Goal: Task Accomplishment & Management: Use online tool/utility

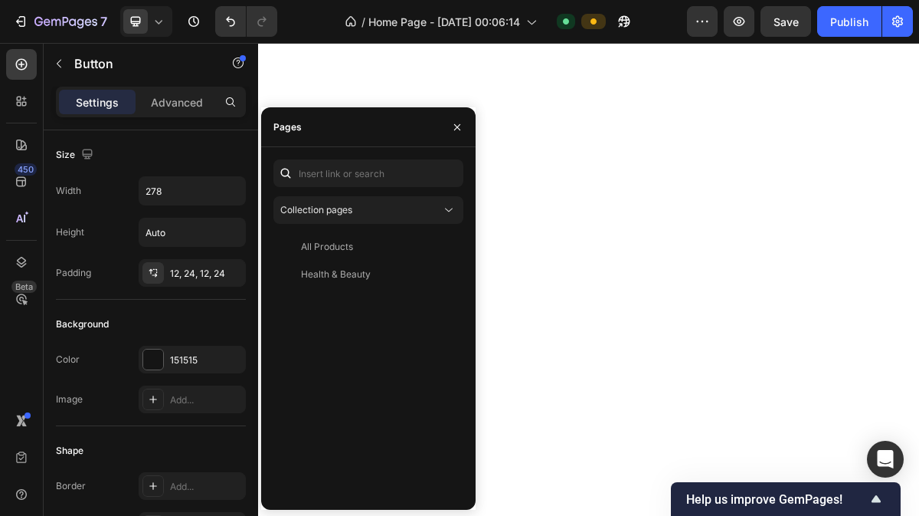
click at [459, 128] on icon "button" at bounding box center [457, 126] width 6 height 6
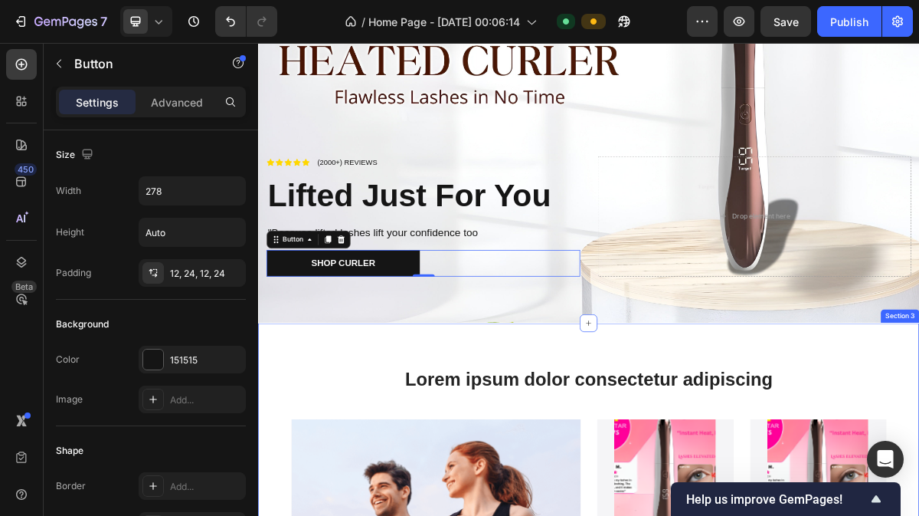
scroll to position [867, 0]
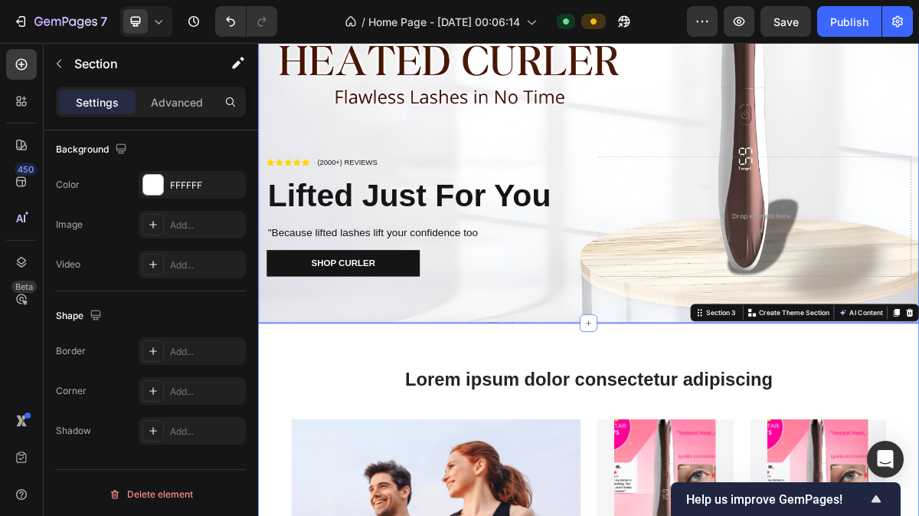
scroll to position [0, 0]
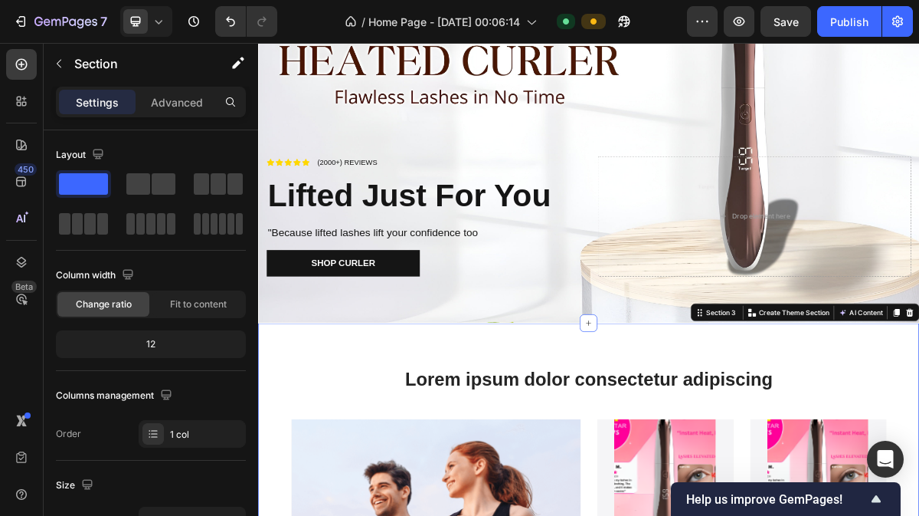
click at [878, 493] on h2 "Lorem ipsum dolor consectetur adipiscing" at bounding box center [717, 511] width 827 height 36
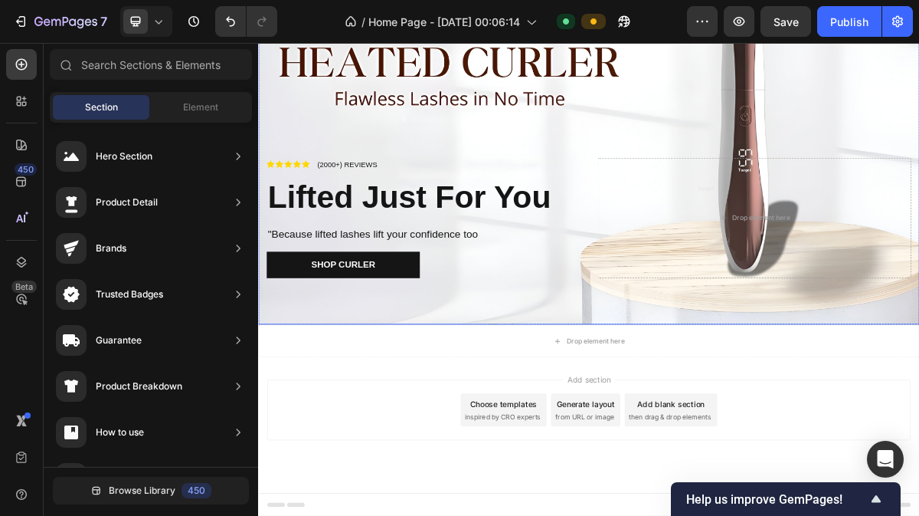
scroll to position [533, 0]
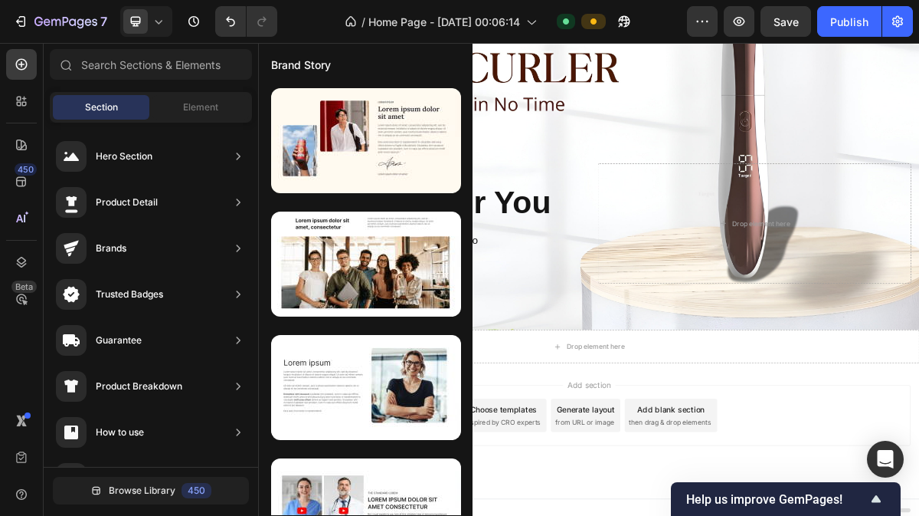
drag, startPoint x: 192, startPoint y: 116, endPoint x: 176, endPoint y: 300, distance: 185.3
click at [176, 300] on div "Sections(18) Elements(83) Section Element Hero Section Product Detail Brands Tr…" at bounding box center [151, 281] width 214 height 464
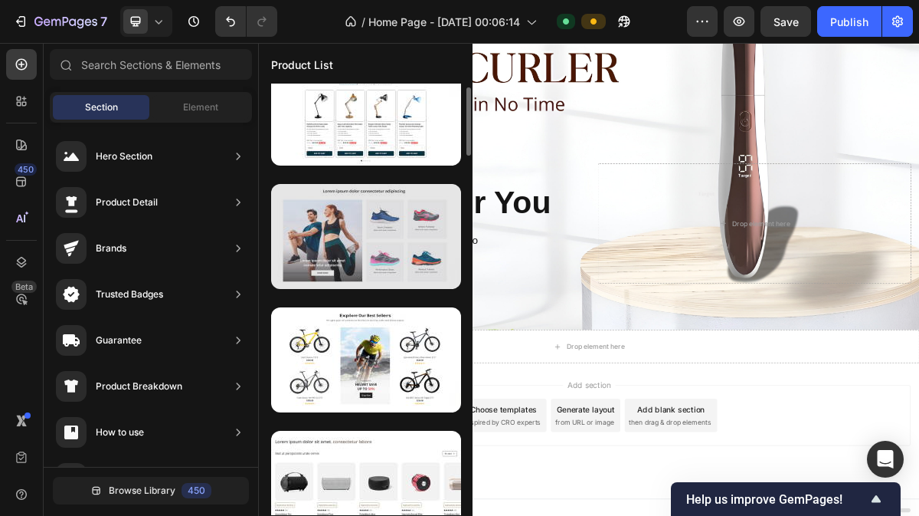
scroll to position [0, 0]
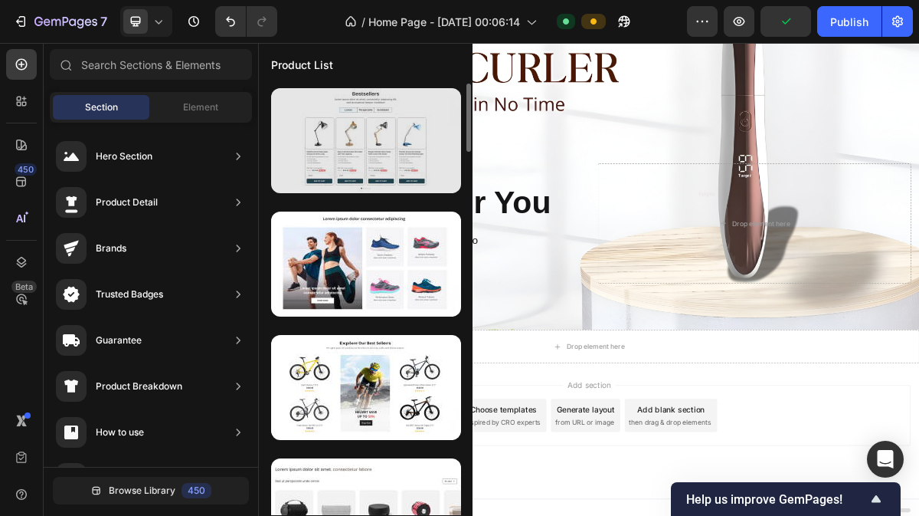
click at [372, 159] on div at bounding box center [366, 140] width 190 height 105
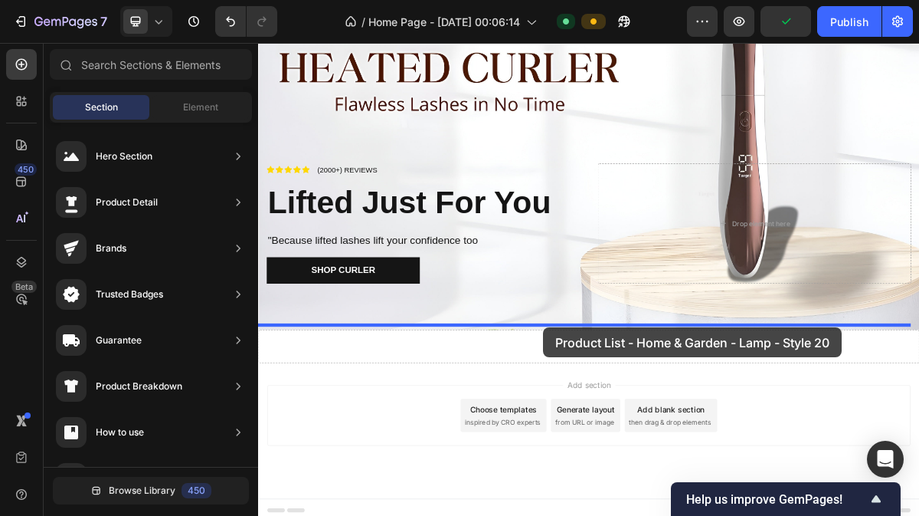
drag, startPoint x: 630, startPoint y: 201, endPoint x: 651, endPoint y: 457, distance: 256.7
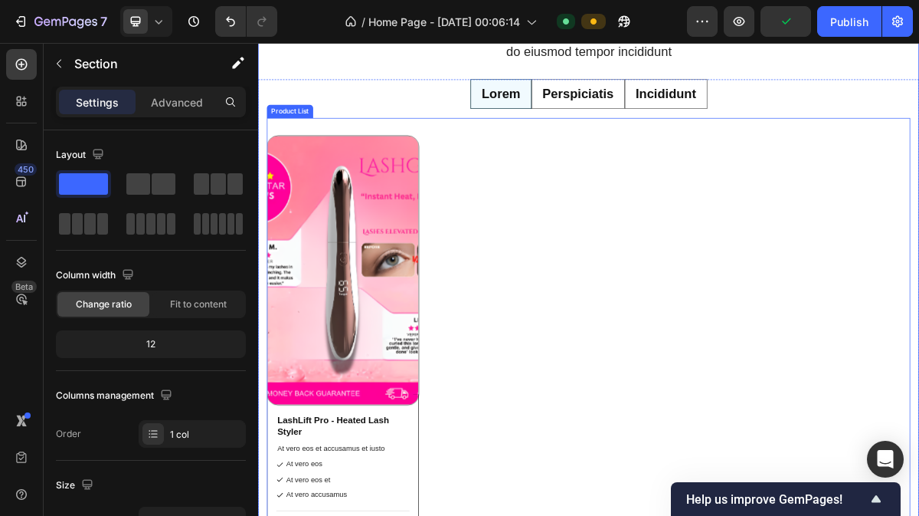
scroll to position [1055, 0]
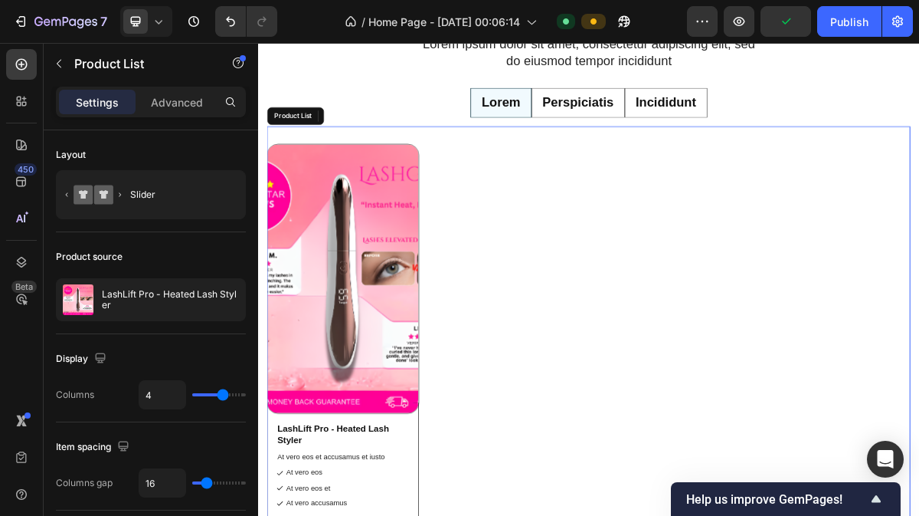
drag, startPoint x: 558, startPoint y: 561, endPoint x: 605, endPoint y: 408, distance: 160.2
click at [605, 408] on div "Product Images LashLift Pro - Heated Lash Styler Product Title At vero eos et a…" at bounding box center [717, 522] width 895 height 679
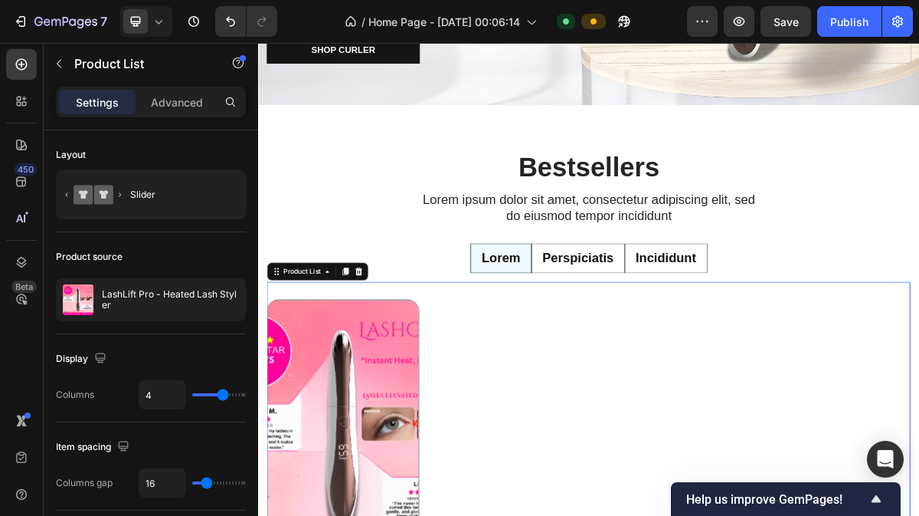
scroll to position [838, 0]
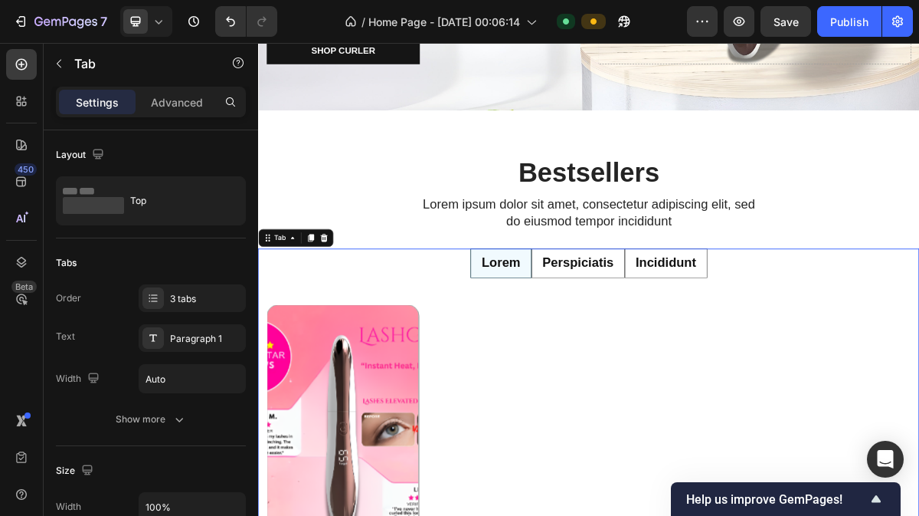
click at [758, 332] on li "Perspiciatis" at bounding box center [702, 348] width 129 height 41
click at [350, 308] on icon at bounding box center [350, 313] width 10 height 11
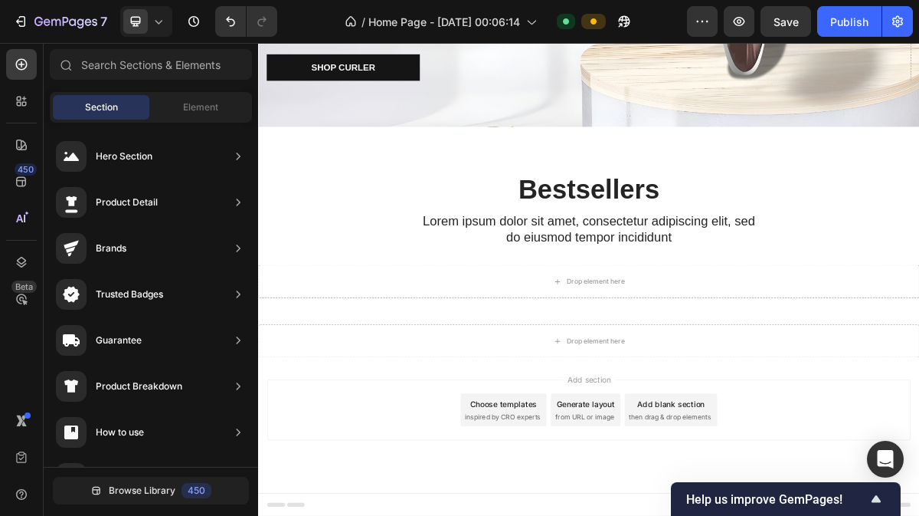
scroll to position [807, 0]
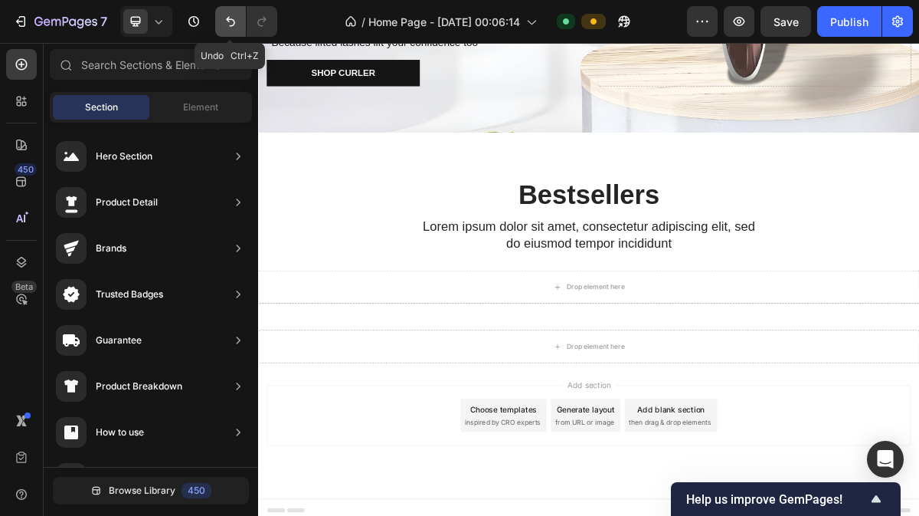
drag, startPoint x: 237, startPoint y: 25, endPoint x: 315, endPoint y: 211, distance: 201.6
click at [237, 25] on icon "Undo/Redo" at bounding box center [230, 21] width 15 height 15
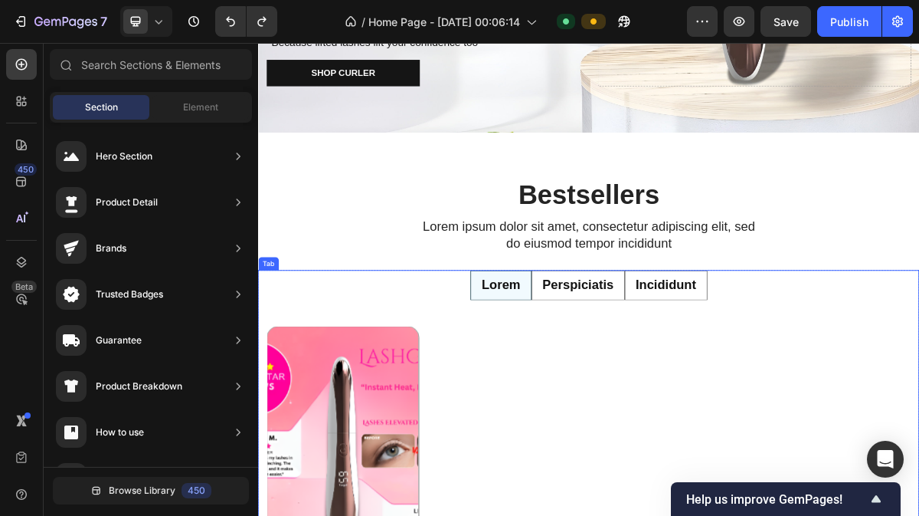
click at [727, 378] on p "Perspiciatis" at bounding box center [702, 379] width 99 height 23
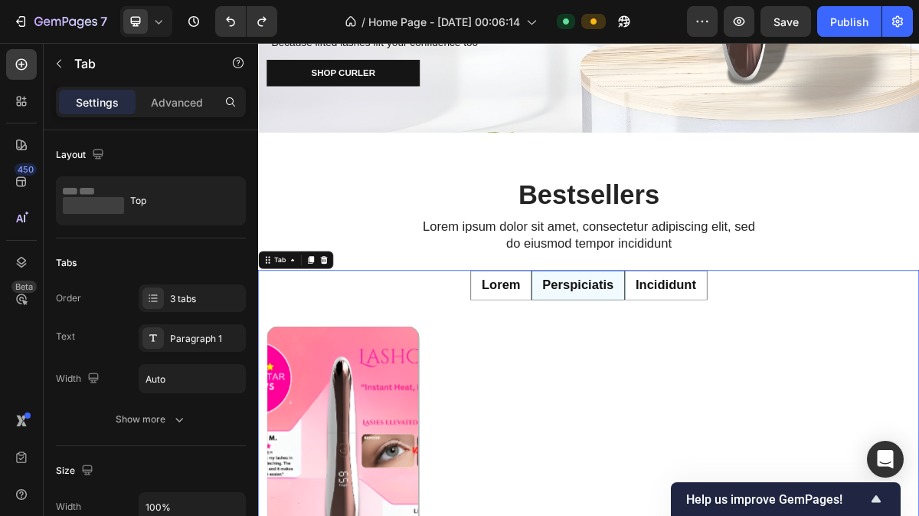
click at [712, 372] on p "Perspiciatis" at bounding box center [702, 379] width 99 height 23
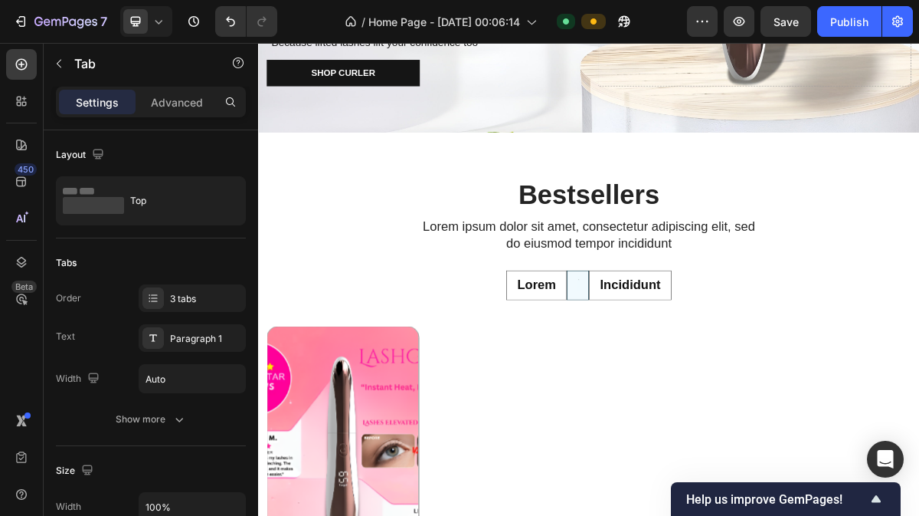
click at [837, 368] on ul "Lorem Incididunt" at bounding box center [717, 379] width 919 height 41
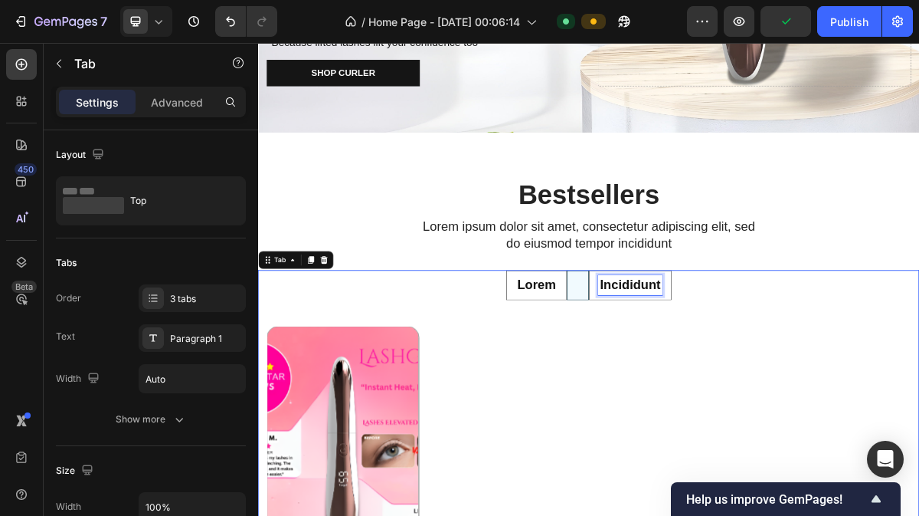
click at [802, 368] on p "Incididunt" at bounding box center [775, 379] width 84 height 23
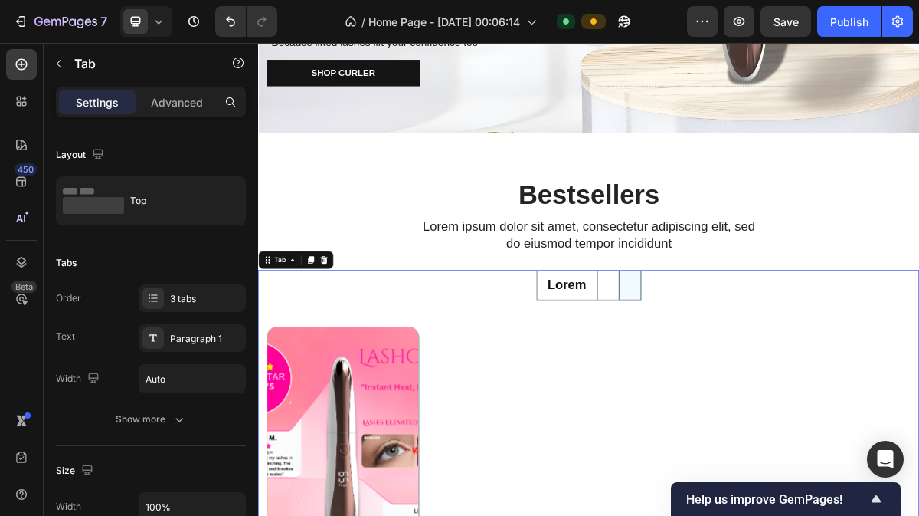
click at [774, 380] on li at bounding box center [775, 379] width 31 height 41
click at [744, 381] on li at bounding box center [744, 379] width 31 height 41
click at [345, 343] on div at bounding box center [349, 344] width 18 height 18
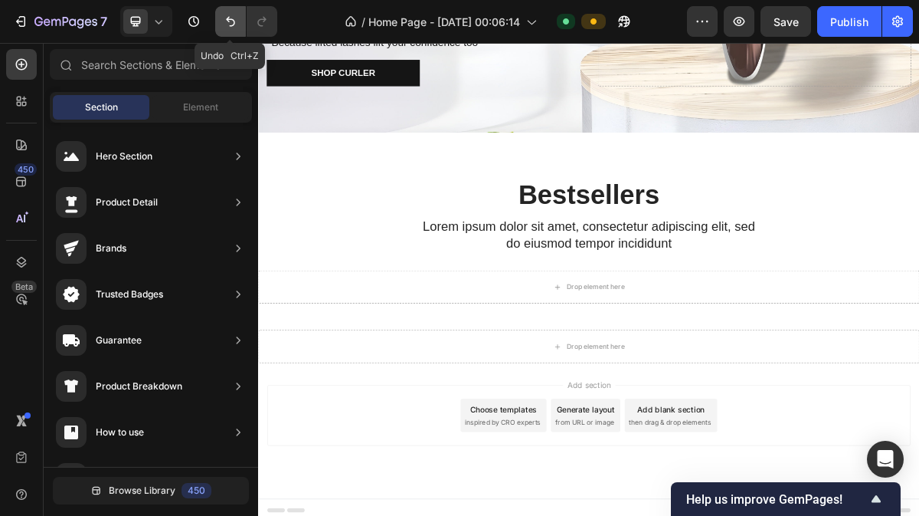
drag, startPoint x: 224, startPoint y: 19, endPoint x: 385, endPoint y: 283, distance: 309.8
click at [224, 19] on icon "Undo/Redo" at bounding box center [230, 21] width 15 height 15
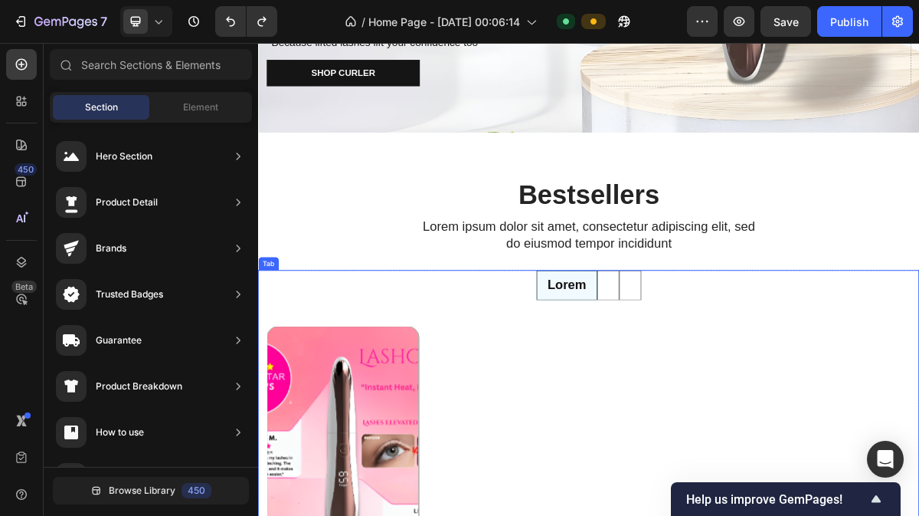
click at [750, 374] on li at bounding box center [744, 379] width 31 height 41
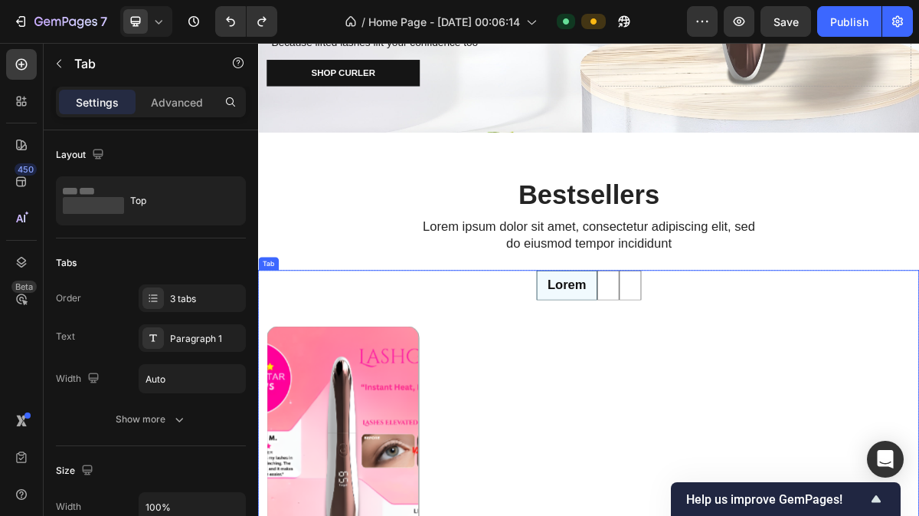
click at [750, 374] on li at bounding box center [744, 379] width 31 height 41
click at [719, 374] on li "Lorem" at bounding box center [687, 379] width 84 height 41
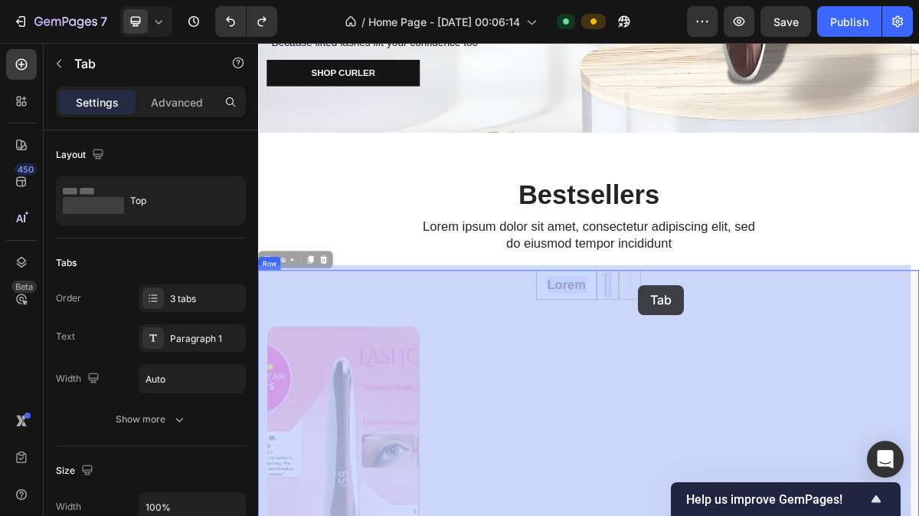
drag, startPoint x: 768, startPoint y: 379, endPoint x: 784, endPoint y: 379, distance: 15.3
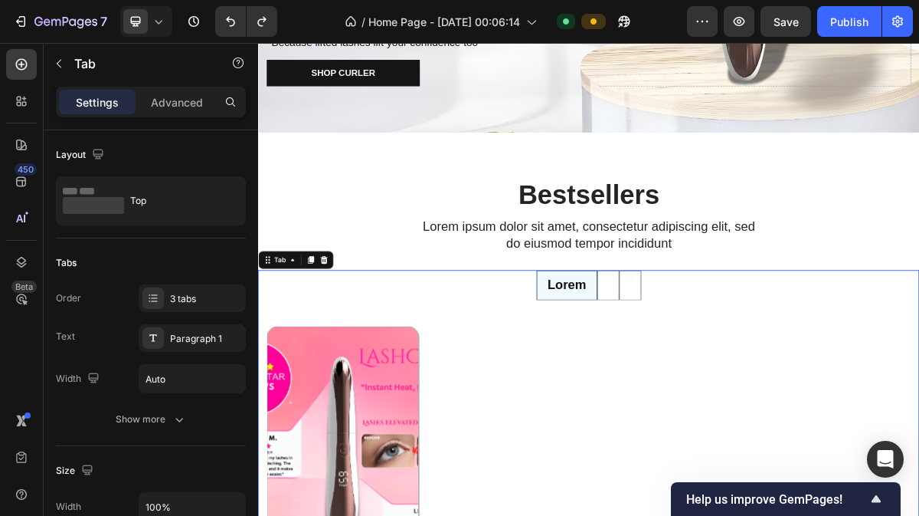
click at [742, 370] on li at bounding box center [744, 379] width 31 height 41
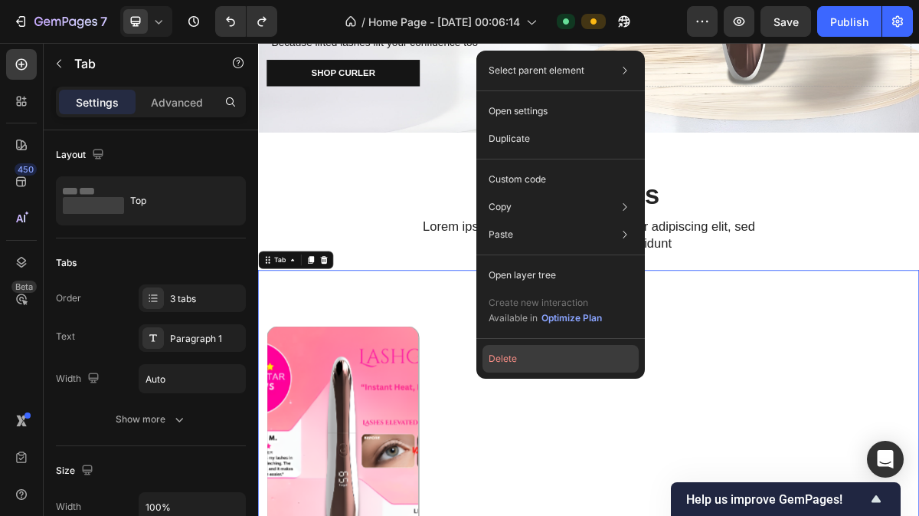
click at [519, 353] on button "Delete" at bounding box center [561, 359] width 156 height 28
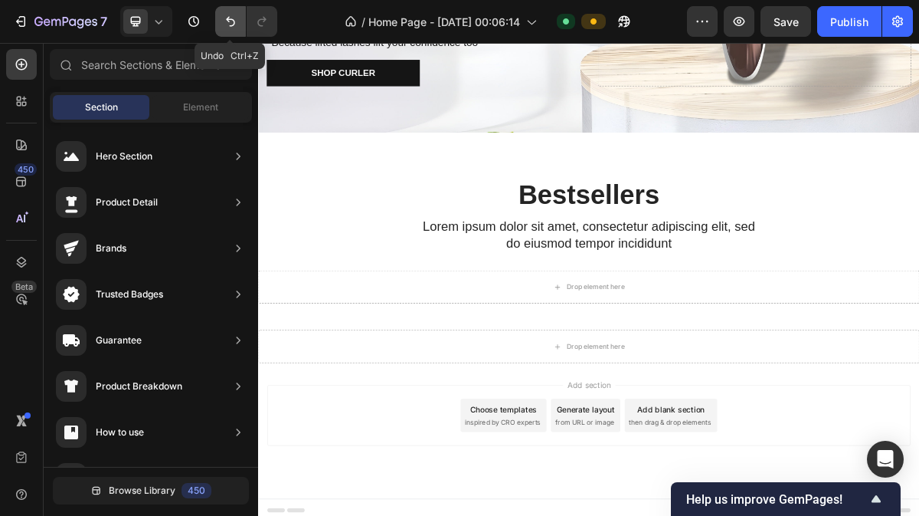
drag, startPoint x: 219, startPoint y: 24, endPoint x: 150, endPoint y: 114, distance: 113.7
click at [219, 24] on button "Undo/Redo" at bounding box center [230, 21] width 31 height 31
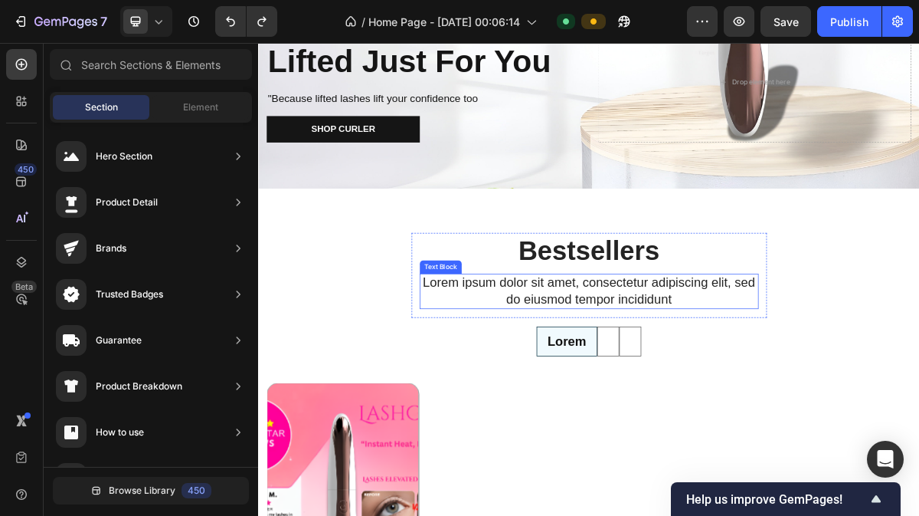
scroll to position [721, 0]
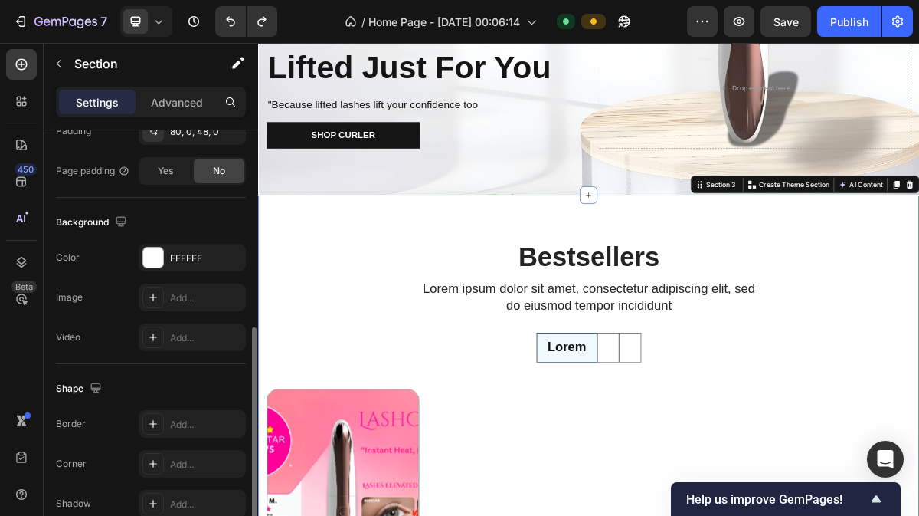
scroll to position [430, 0]
click at [179, 263] on div "FFFFFF" at bounding box center [192, 259] width 44 height 14
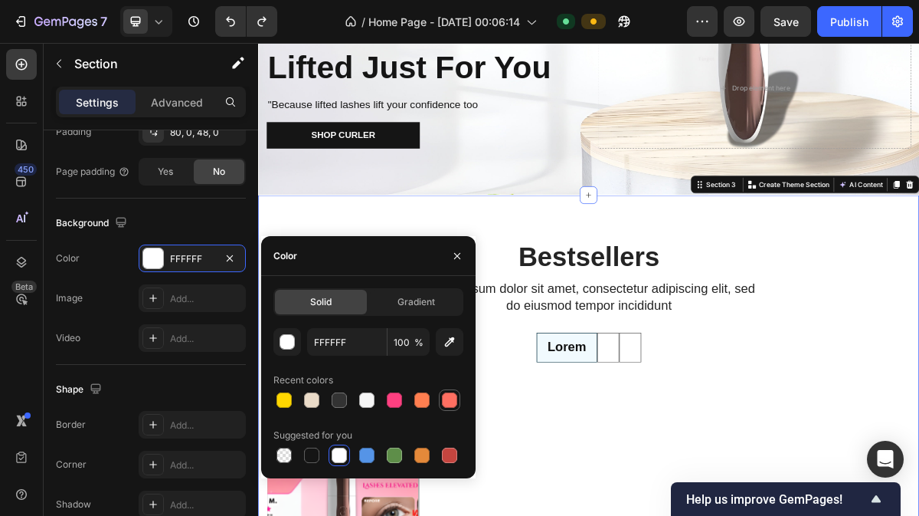
click at [446, 396] on div at bounding box center [449, 399] width 15 height 15
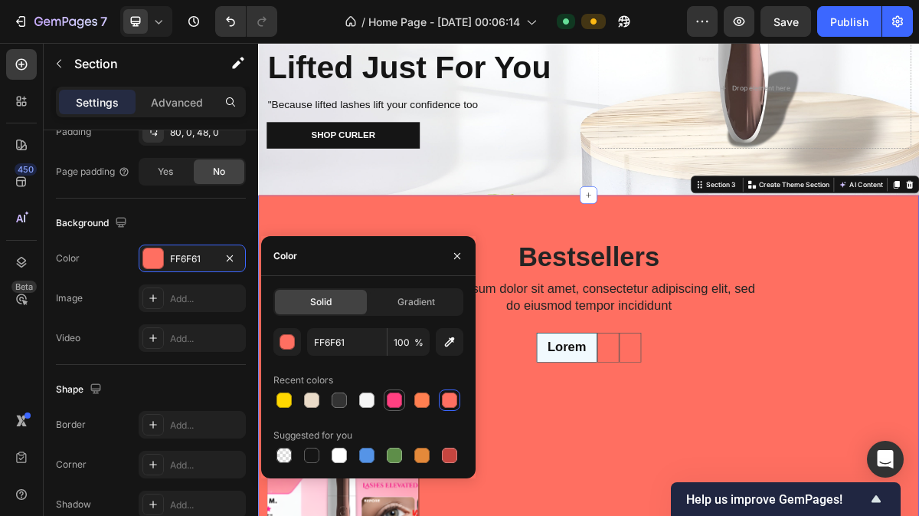
click at [395, 401] on div at bounding box center [394, 399] width 15 height 15
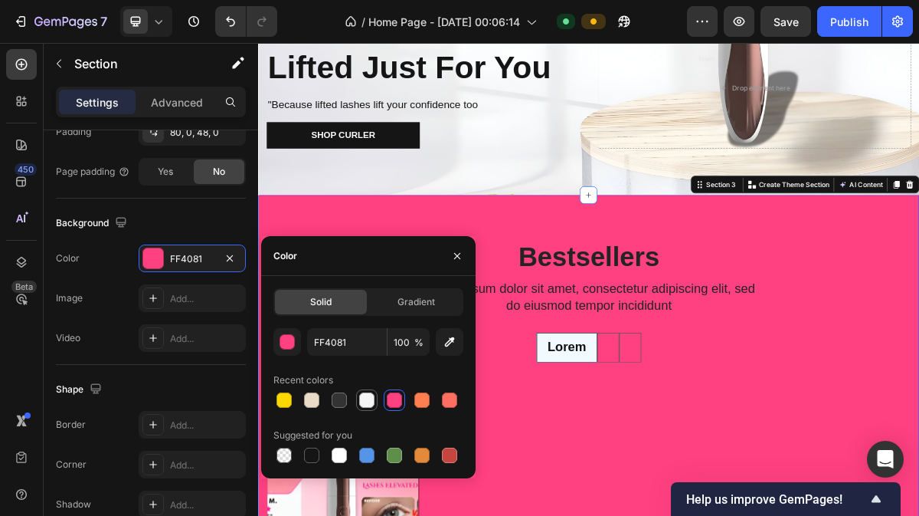
click at [371, 399] on div at bounding box center [366, 399] width 15 height 15
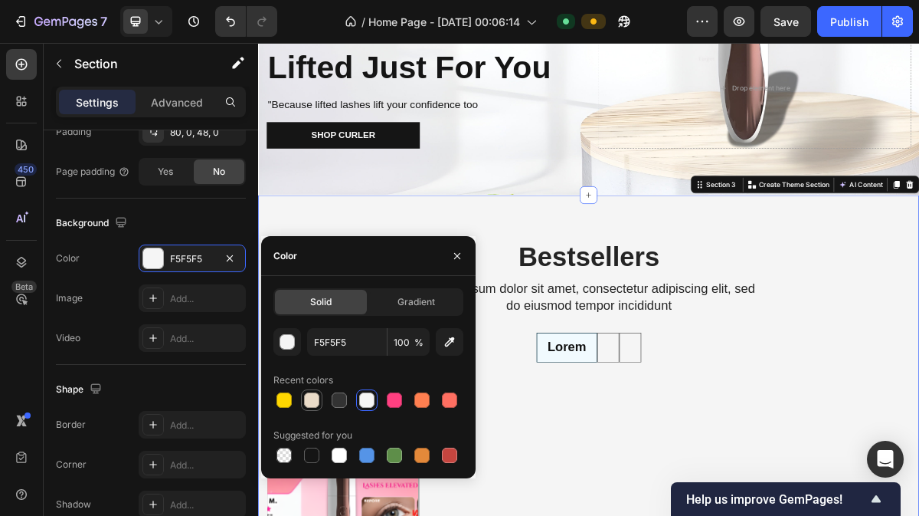
click at [306, 397] on div at bounding box center [311, 399] width 15 height 15
type input "EADBC8"
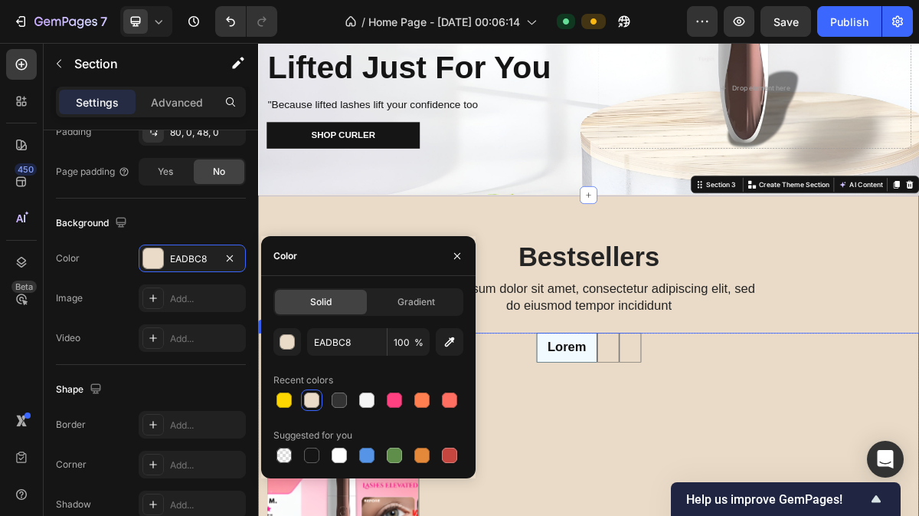
click at [918, 450] on ul "Lorem" at bounding box center [717, 465] width 919 height 41
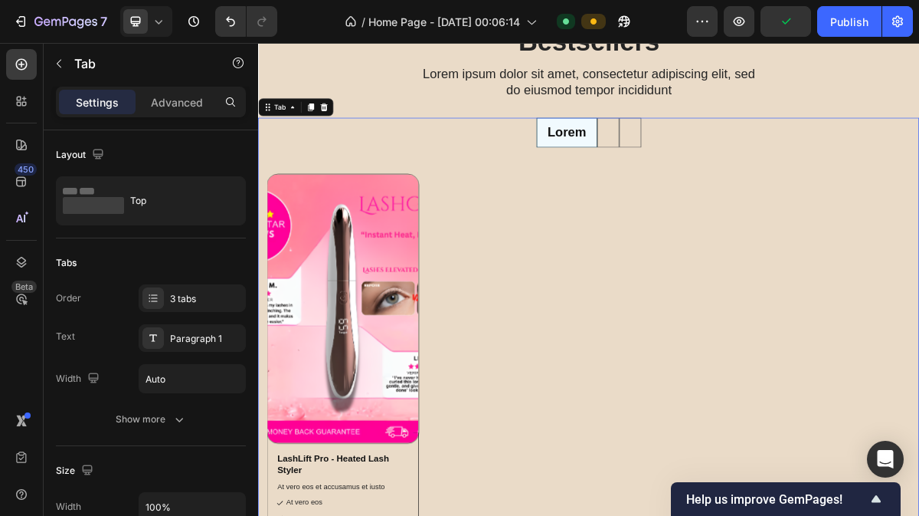
scroll to position [1014, 0]
click at [751, 165] on li at bounding box center [744, 166] width 31 height 41
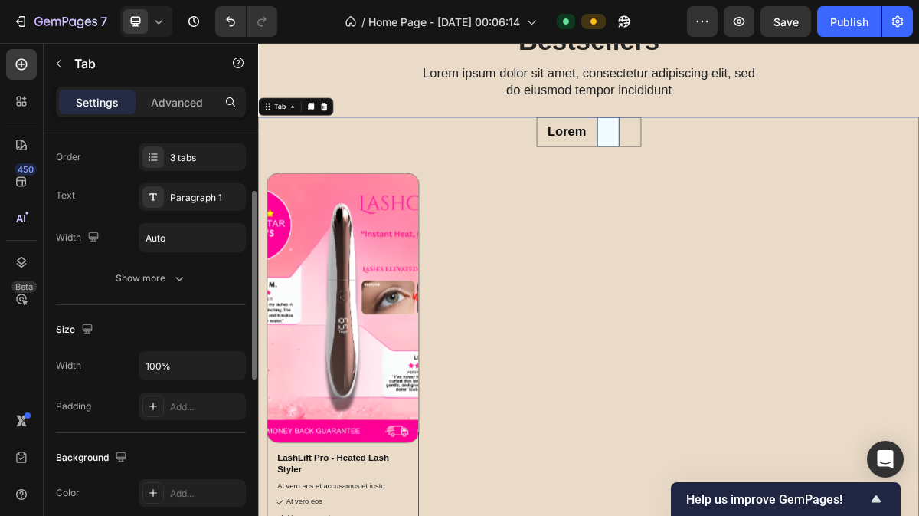
scroll to position [139, 0]
click at [185, 161] on div "3 tabs" at bounding box center [206, 159] width 72 height 14
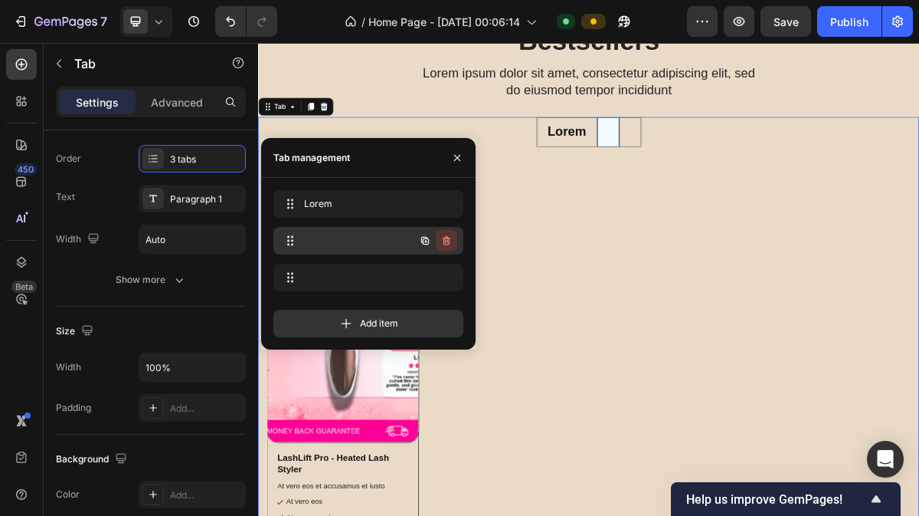
click at [453, 246] on button "button" at bounding box center [446, 240] width 21 height 21
click at [444, 244] on div "Delete" at bounding box center [436, 241] width 28 height 14
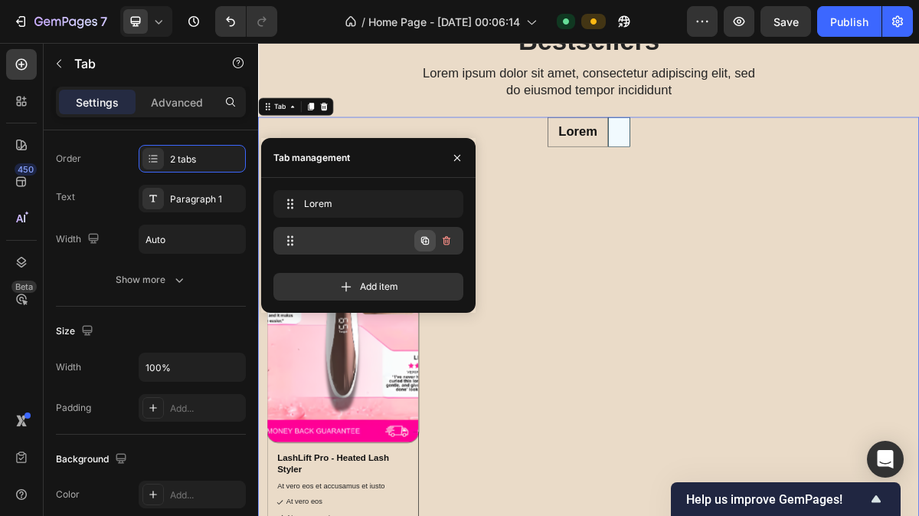
click at [433, 240] on button "button" at bounding box center [424, 240] width 21 height 21
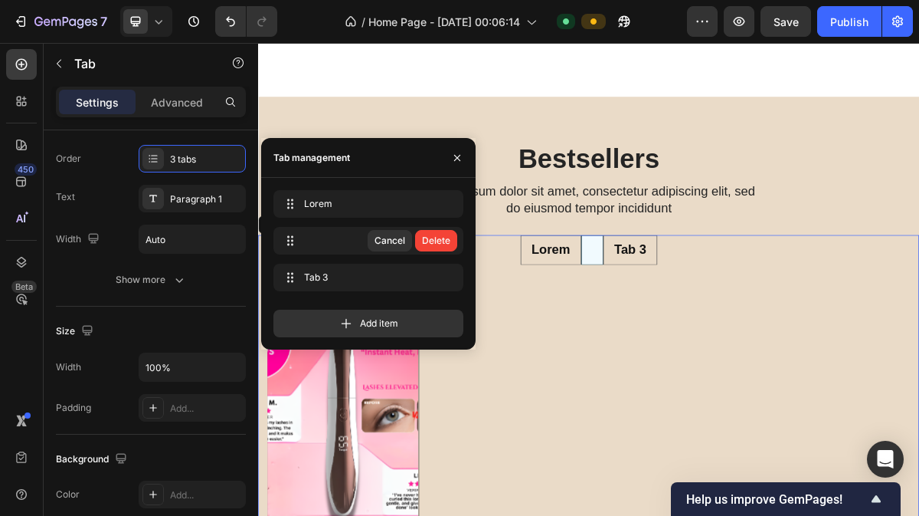
scroll to position [1014, 0]
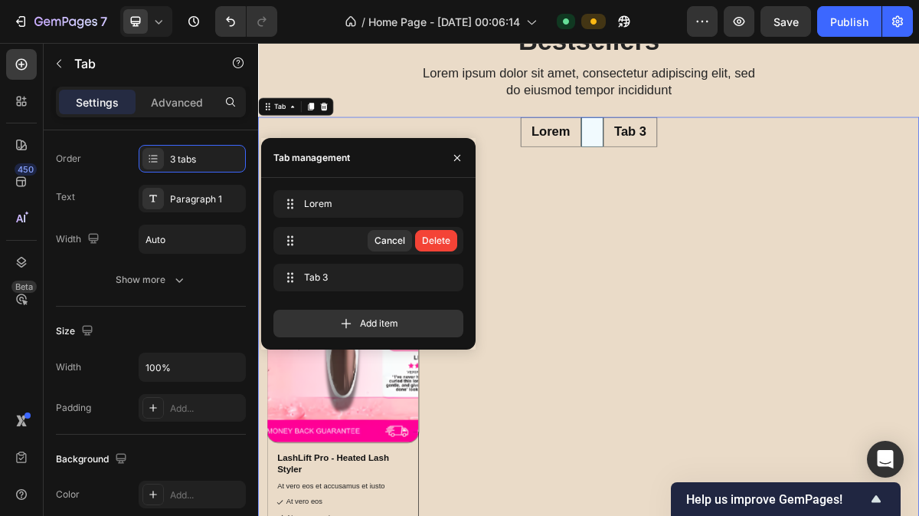
click at [444, 236] on div "Delete" at bounding box center [436, 241] width 28 height 14
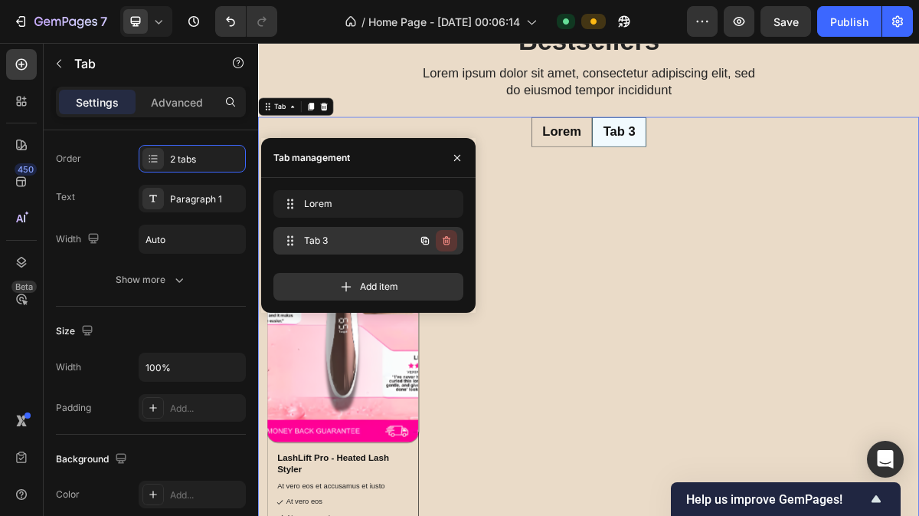
click at [447, 244] on icon "button" at bounding box center [447, 240] width 8 height 9
click at [447, 244] on div "Delete" at bounding box center [436, 241] width 28 height 14
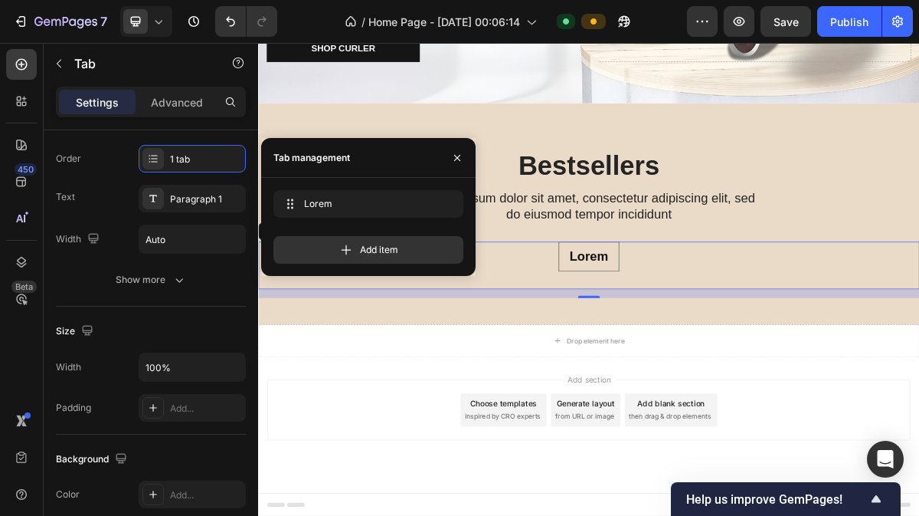
scroll to position [838, 0]
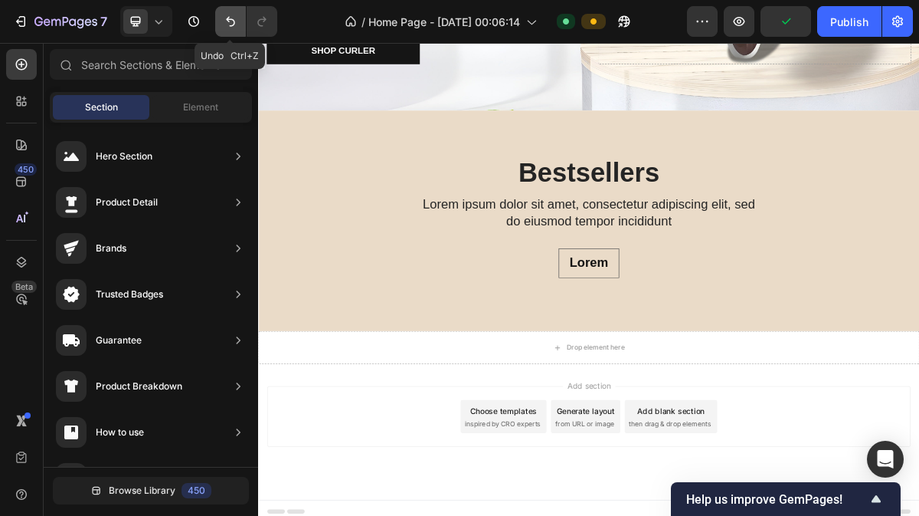
click at [228, 24] on icon "Undo/Redo" at bounding box center [230, 21] width 15 height 15
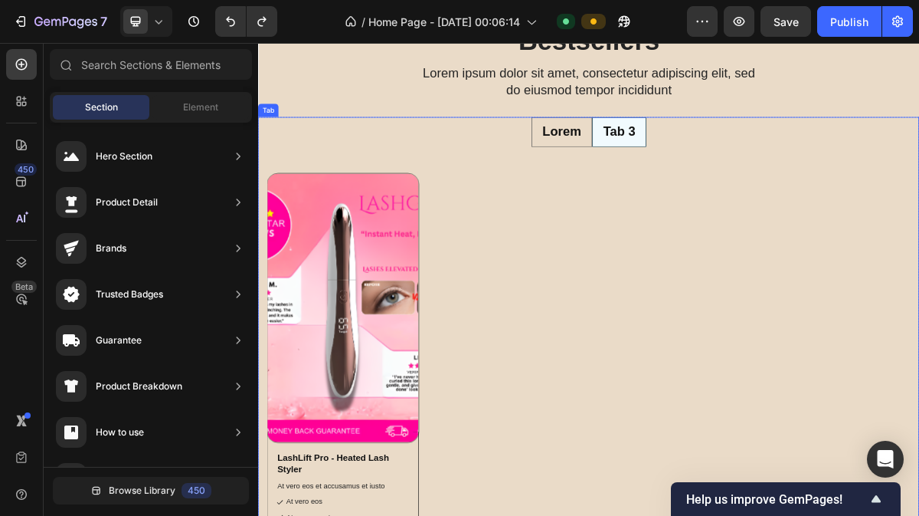
click at [759, 163] on div "Tab 3" at bounding box center [759, 166] width 49 height 28
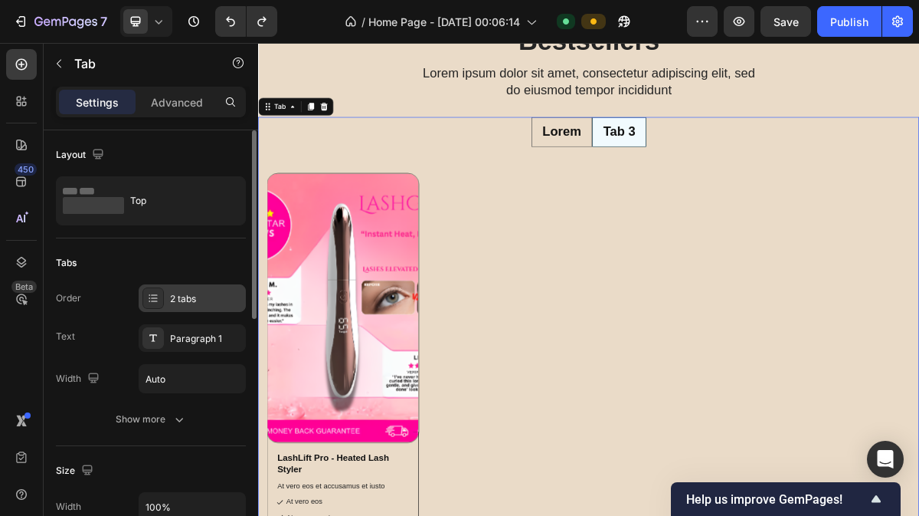
click at [205, 292] on div "2 tabs" at bounding box center [206, 299] width 72 height 14
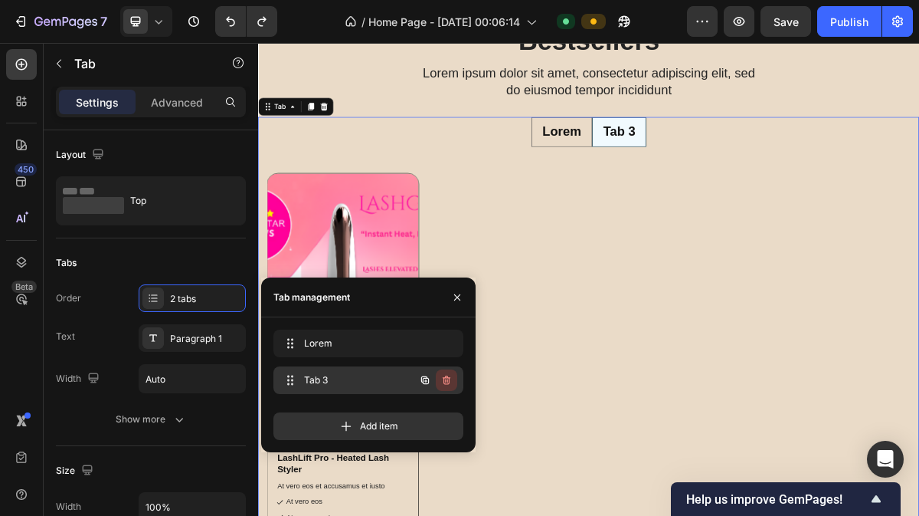
click at [450, 380] on icon "button" at bounding box center [446, 380] width 12 height 12
click at [427, 386] on div "Delete" at bounding box center [436, 380] width 28 height 14
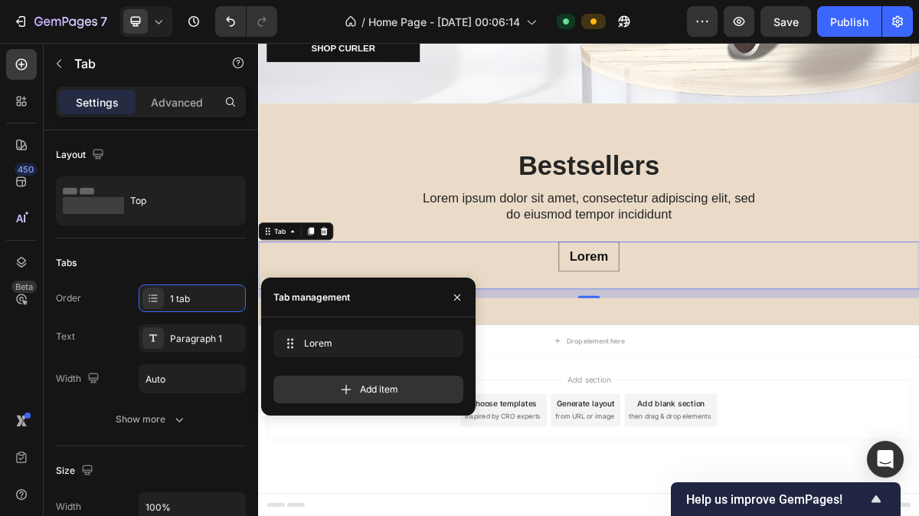
scroll to position [838, 0]
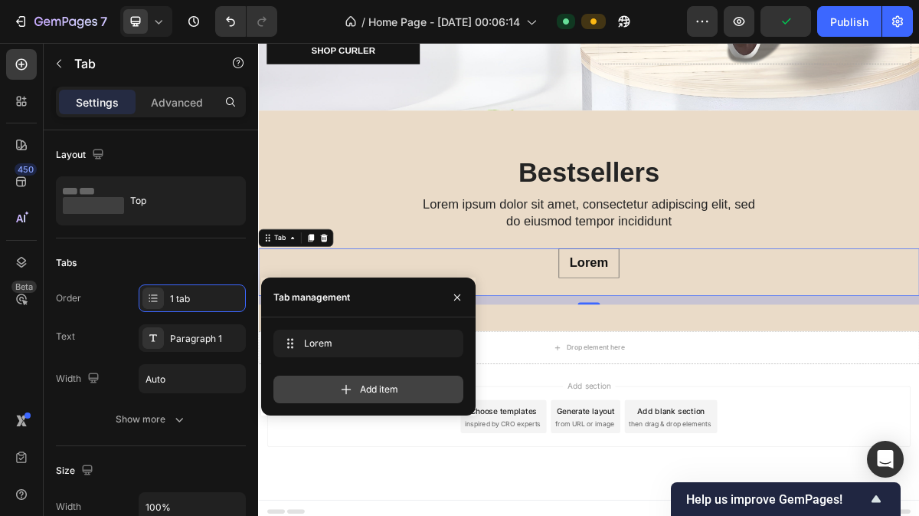
click at [362, 385] on span "Add item" at bounding box center [379, 389] width 38 height 14
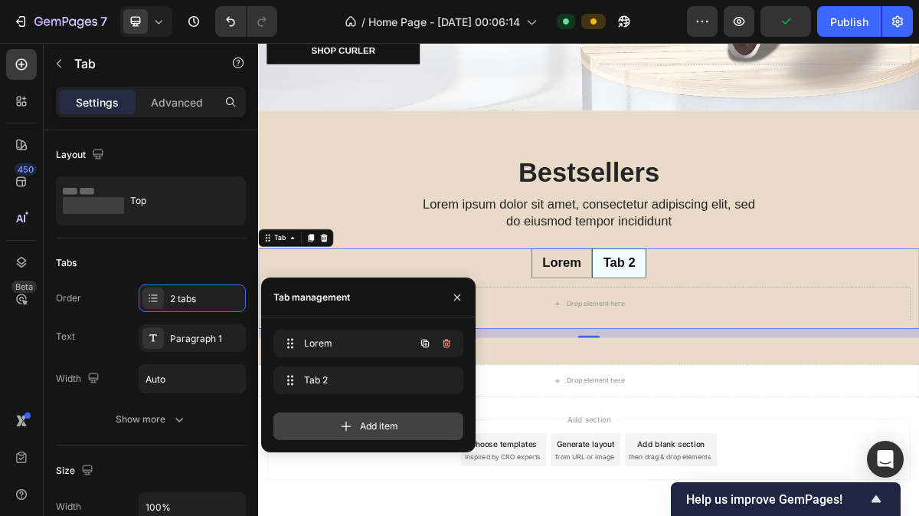
scroll to position [884, 0]
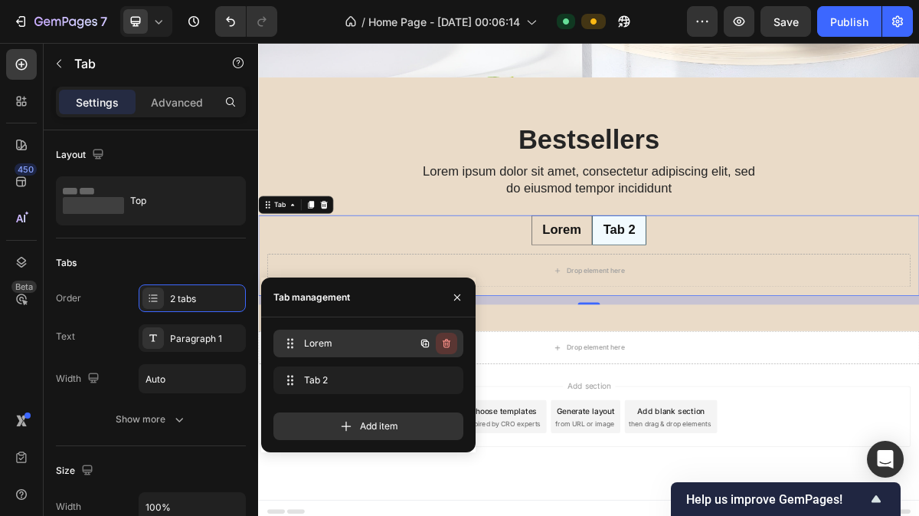
click at [447, 344] on icon "button" at bounding box center [446, 343] width 12 height 12
click at [441, 343] on div "Delete" at bounding box center [436, 343] width 28 height 14
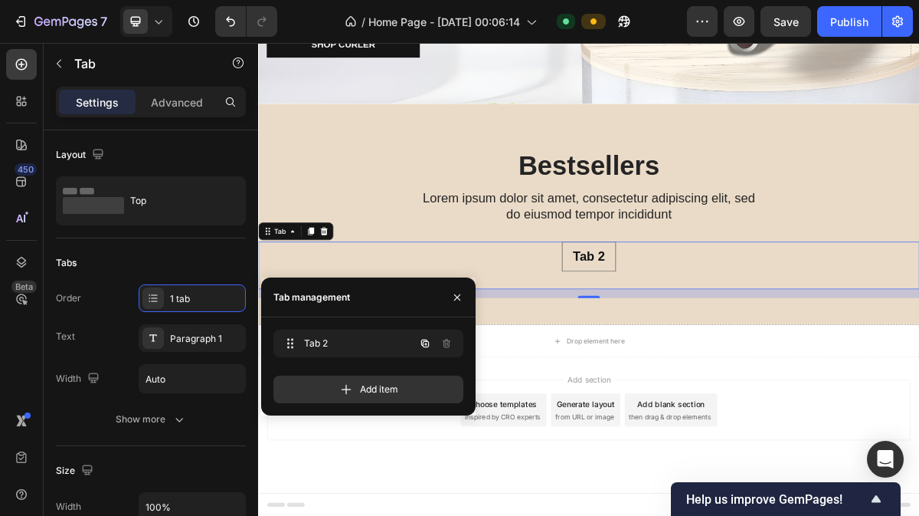
scroll to position [838, 0]
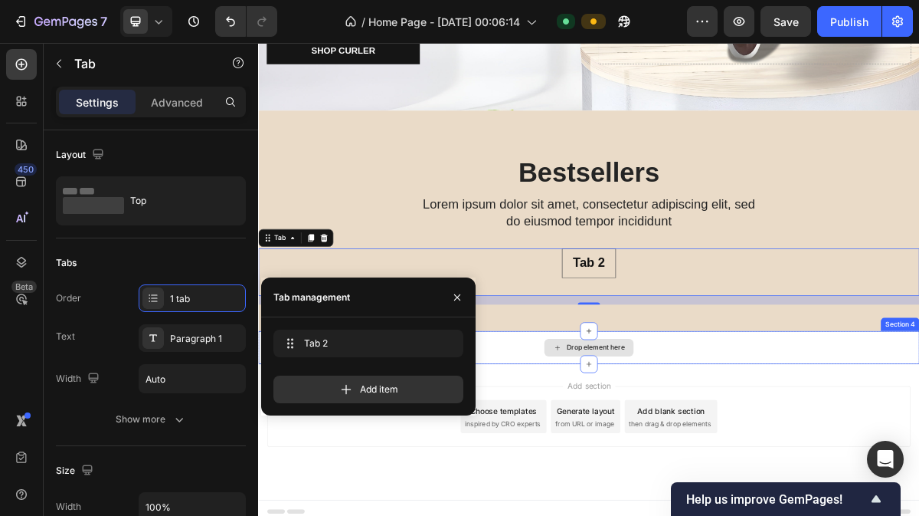
click at [827, 472] on div "Drop element here" at bounding box center [717, 466] width 919 height 46
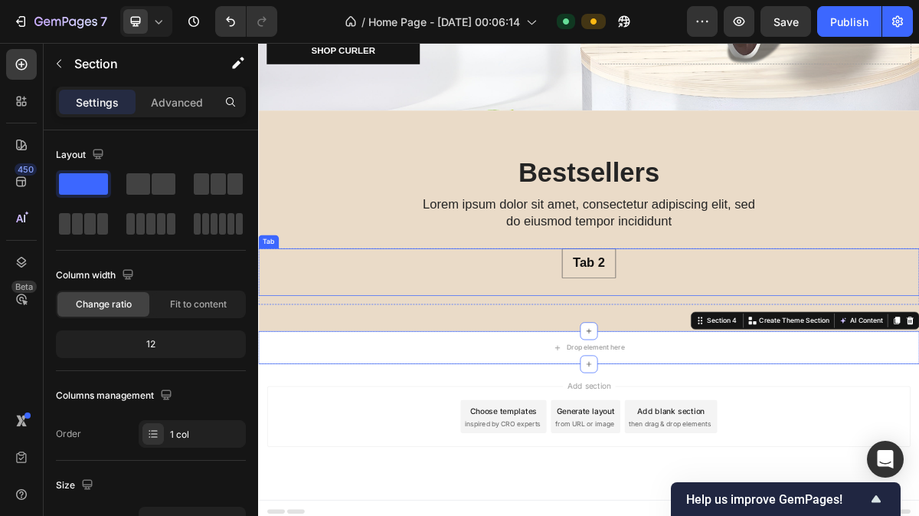
click at [574, 380] on div at bounding box center [717, 381] width 919 height 25
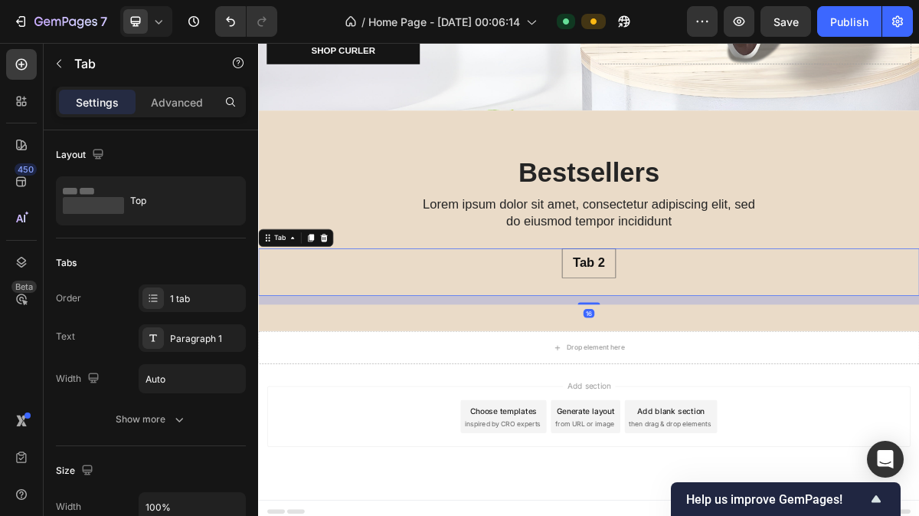
click at [228, 38] on div "7 Version history / Home Page - [DATE] 00:06:14 Default Preview Save Publish" at bounding box center [459, 22] width 919 height 44
click at [228, 34] on button "Undo/Redo" at bounding box center [230, 21] width 31 height 31
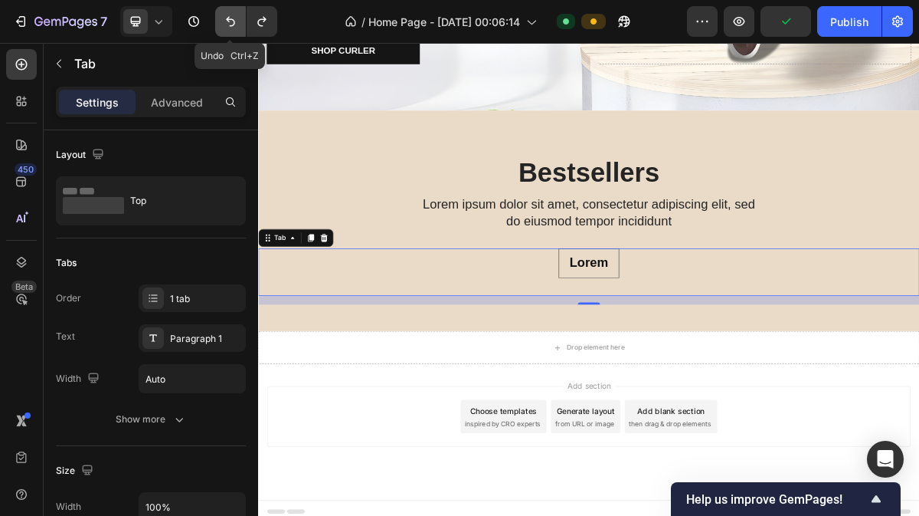
click at [228, 34] on button "Undo/Redo" at bounding box center [230, 21] width 31 height 31
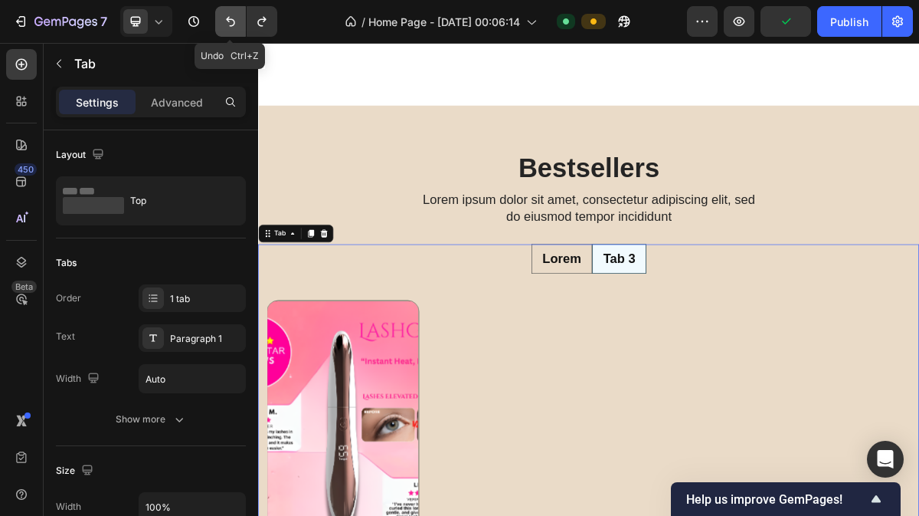
click at [231, 22] on icon "Undo/Redo" at bounding box center [230, 21] width 15 height 15
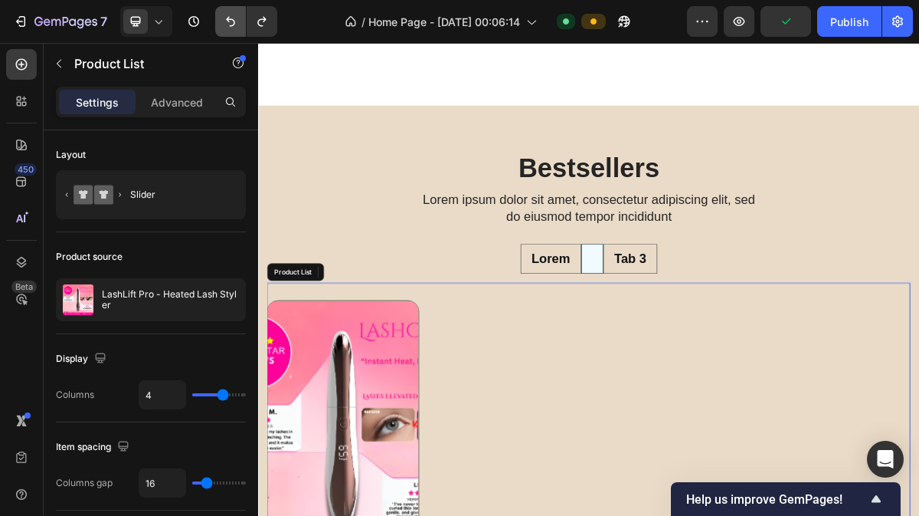
scroll to position [1014, 0]
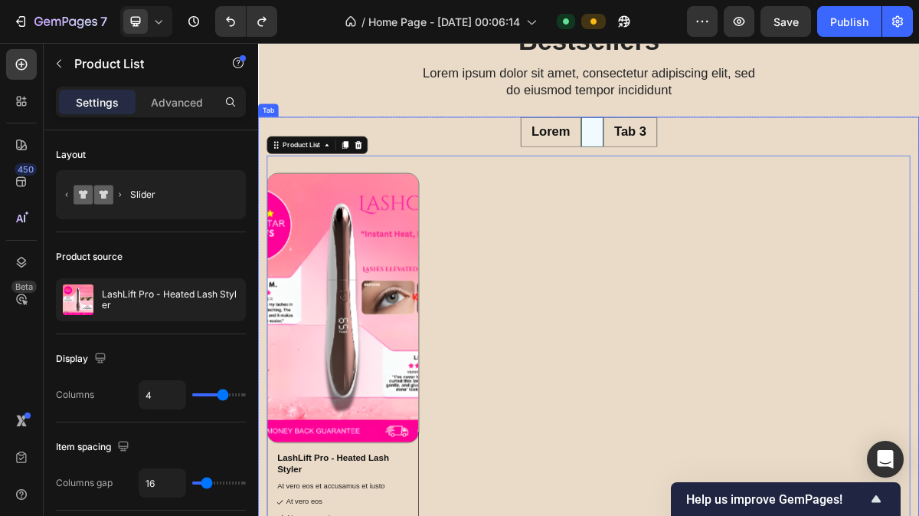
click at [710, 165] on li at bounding box center [722, 166] width 31 height 41
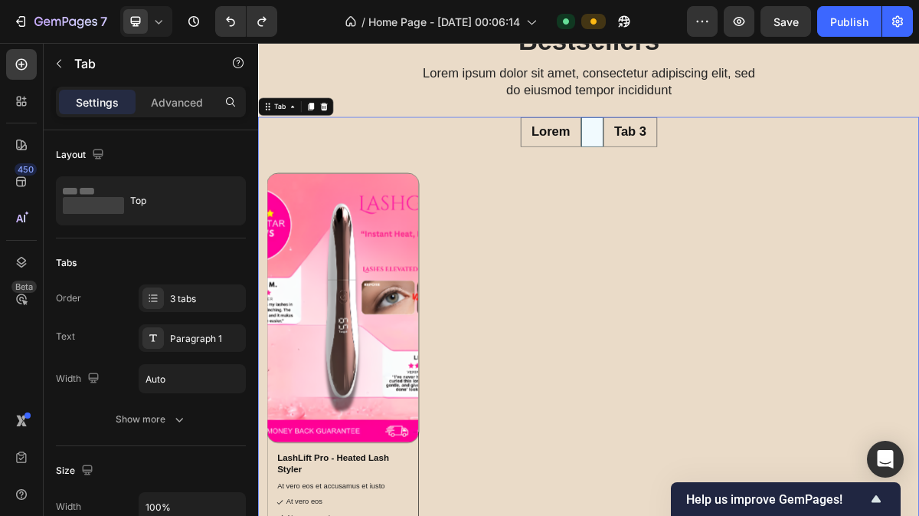
click at [672, 160] on p "Lorem" at bounding box center [665, 166] width 54 height 23
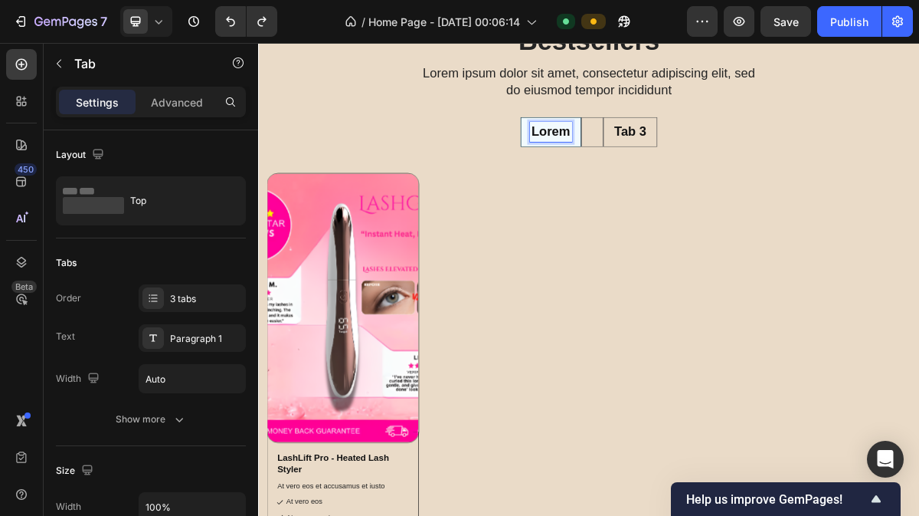
click at [720, 166] on div "Rich Text Editor. Editing area: main" at bounding box center [722, 166] width 5 height 28
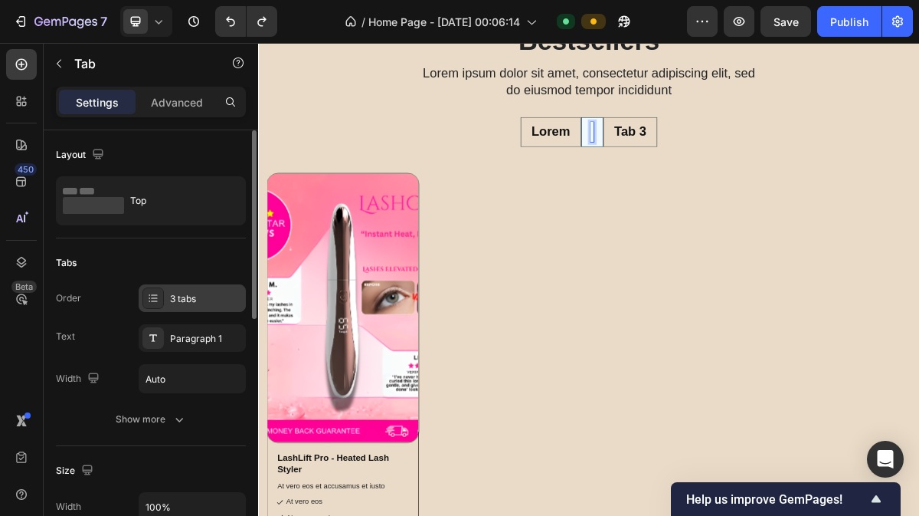
click at [201, 295] on div "3 tabs" at bounding box center [206, 299] width 72 height 14
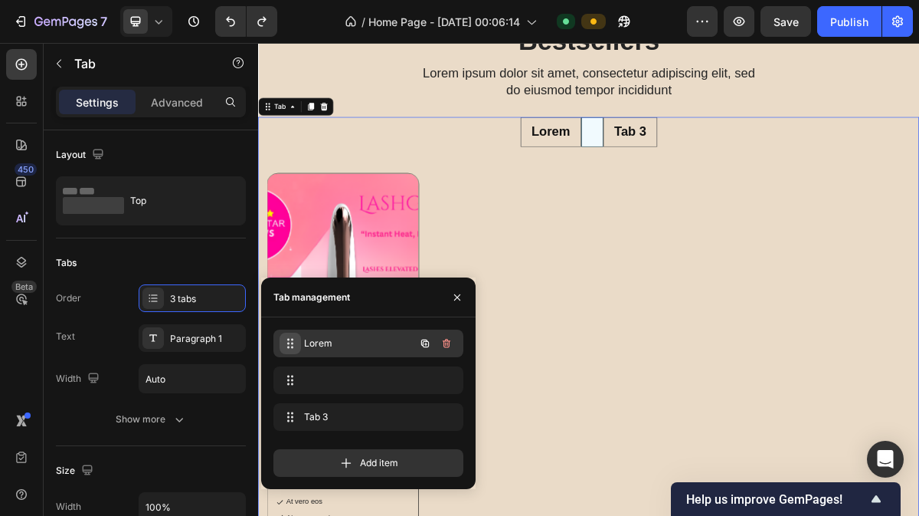
click at [286, 345] on icon at bounding box center [290, 343] width 12 height 12
click at [345, 345] on span "Lorem" at bounding box center [357, 343] width 113 height 14
click at [372, 348] on span "Lorem" at bounding box center [357, 343] width 113 height 14
click at [368, 353] on div "[PERSON_NAME]" at bounding box center [347, 342] width 135 height 21
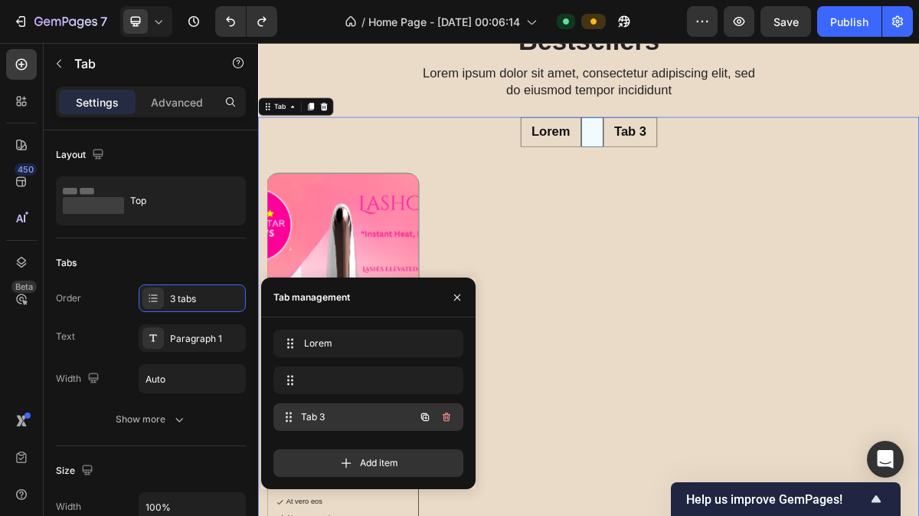
click at [358, 424] on div "Tab 3 Tab 3" at bounding box center [347, 416] width 135 height 21
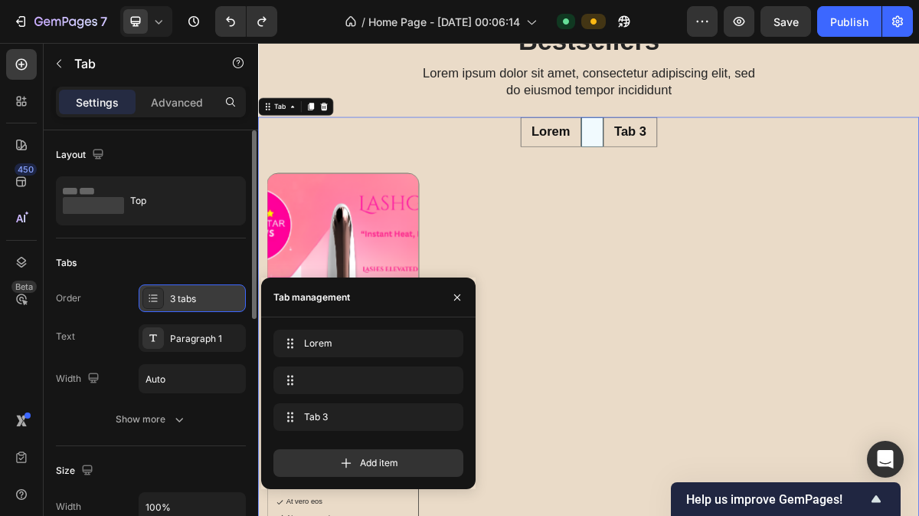
click at [149, 293] on icon at bounding box center [153, 298] width 12 height 12
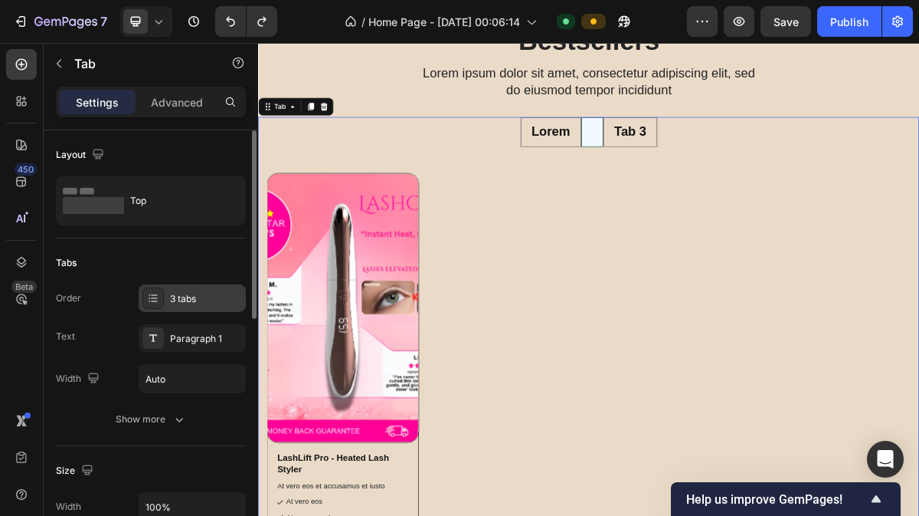
click at [160, 298] on div at bounding box center [152, 297] width 21 height 21
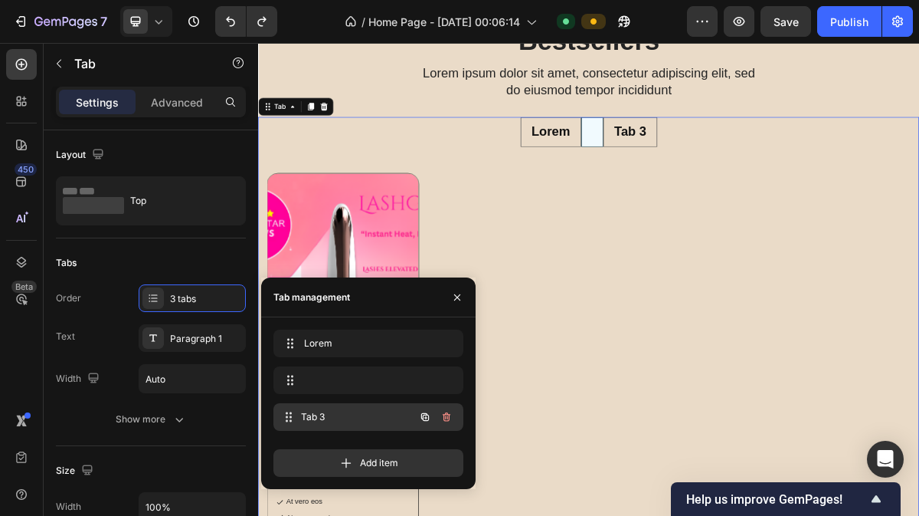
click at [458, 417] on div "Tab 3 Tab 3" at bounding box center [368, 417] width 190 height 28
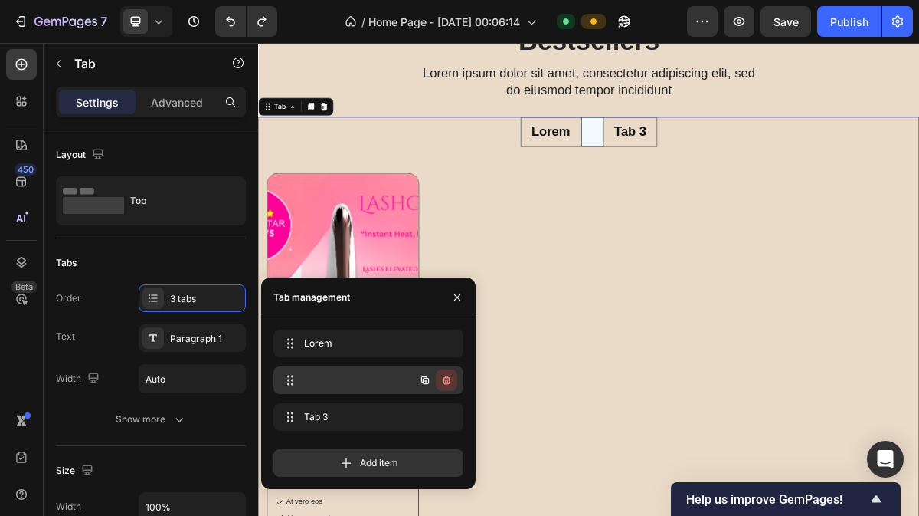
click at [449, 384] on icon "button" at bounding box center [446, 380] width 12 height 12
click at [449, 384] on div "Delete" at bounding box center [436, 380] width 28 height 14
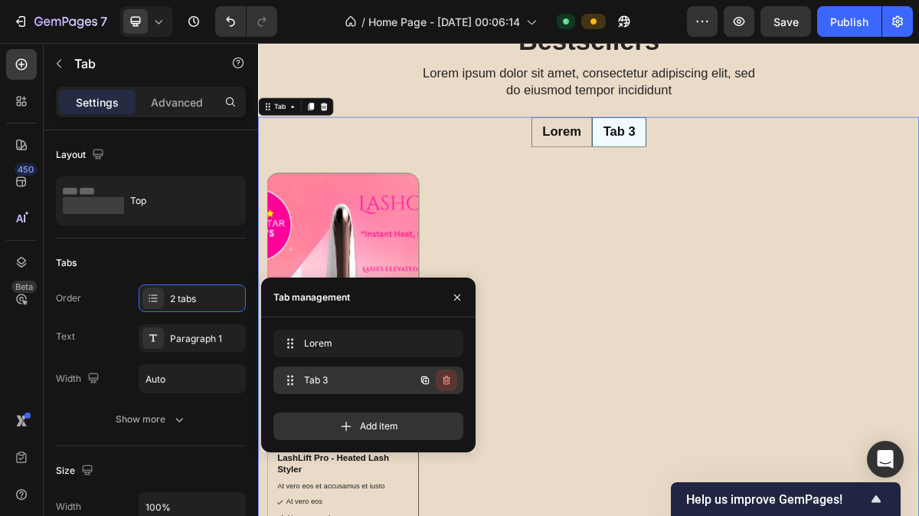
click at [444, 372] on button "button" at bounding box center [446, 379] width 21 height 21
click at [437, 375] on div "Delete" at bounding box center [436, 380] width 28 height 14
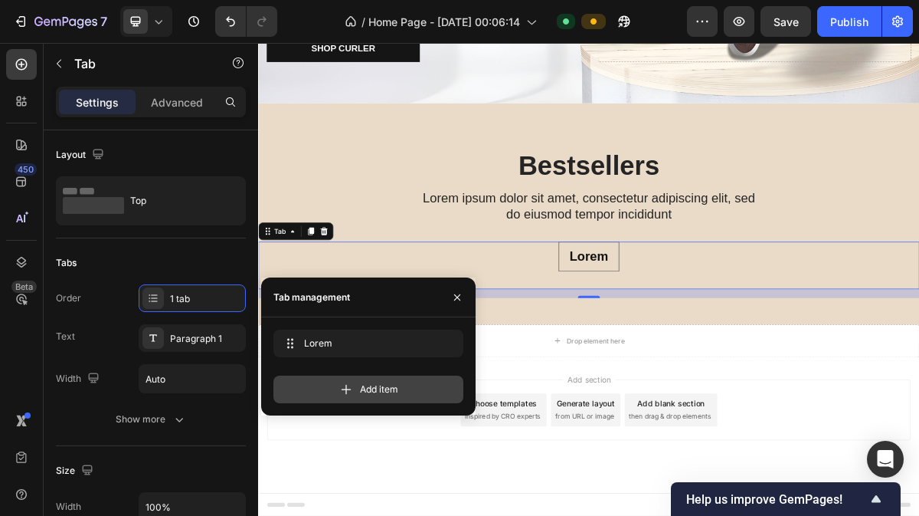
scroll to position [838, 0]
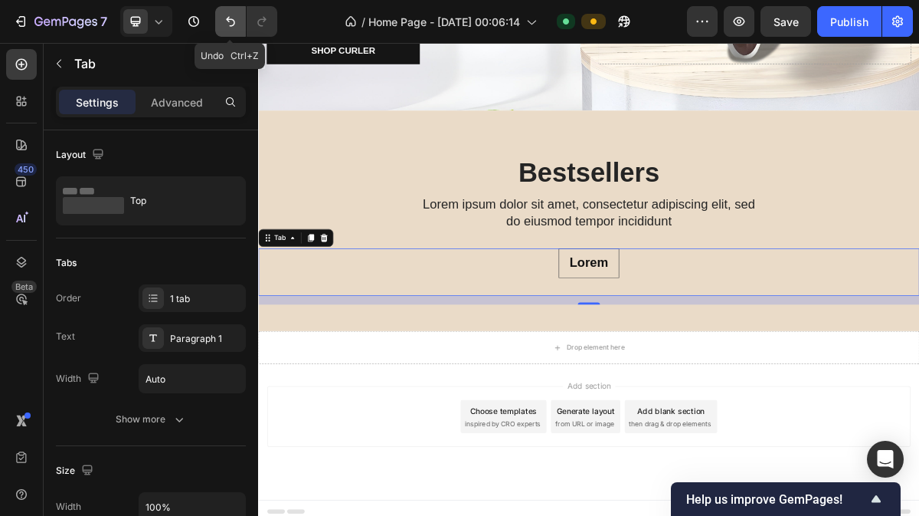
click at [223, 25] on icon "Undo/Redo" at bounding box center [230, 21] width 15 height 15
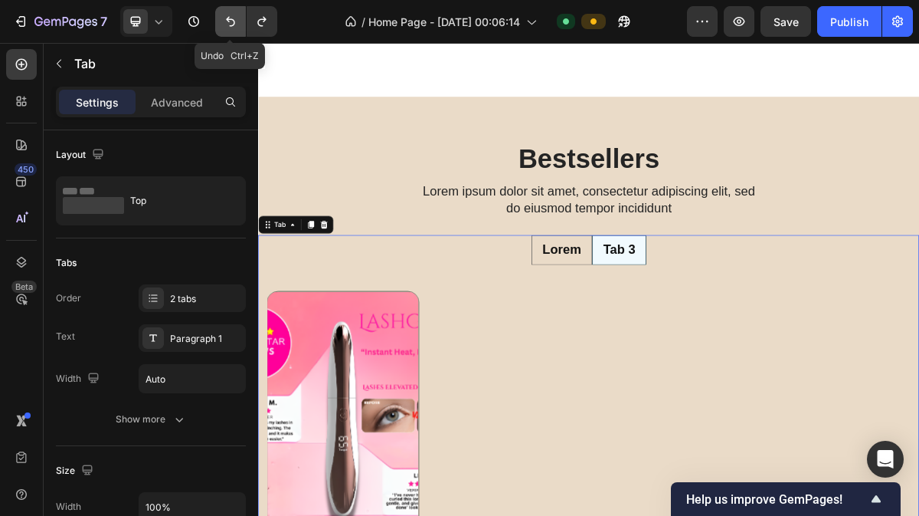
scroll to position [1014, 0]
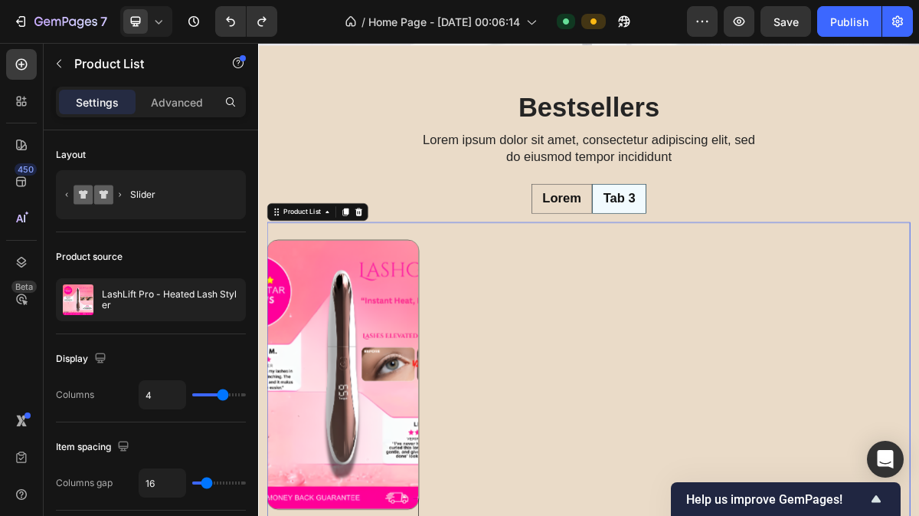
scroll to position [717, 0]
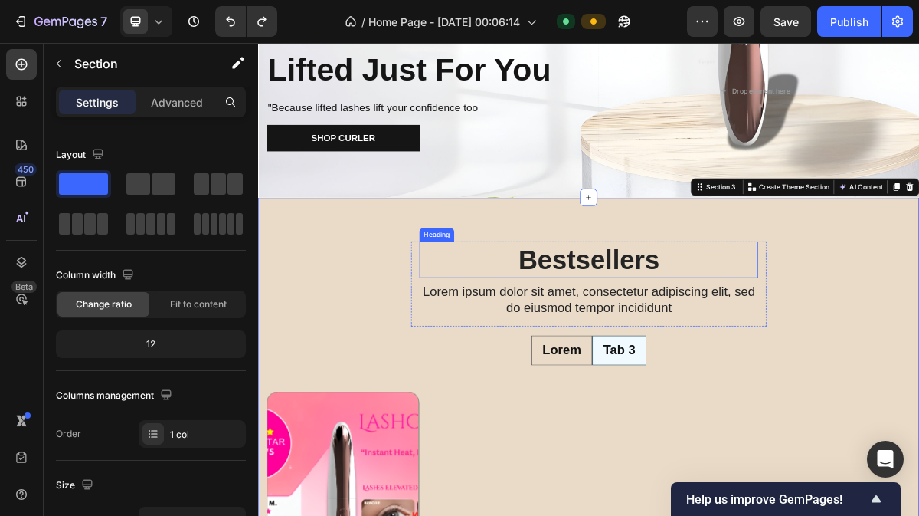
click at [497, 341] on h2 "Bestsellers" at bounding box center [718, 344] width 471 height 51
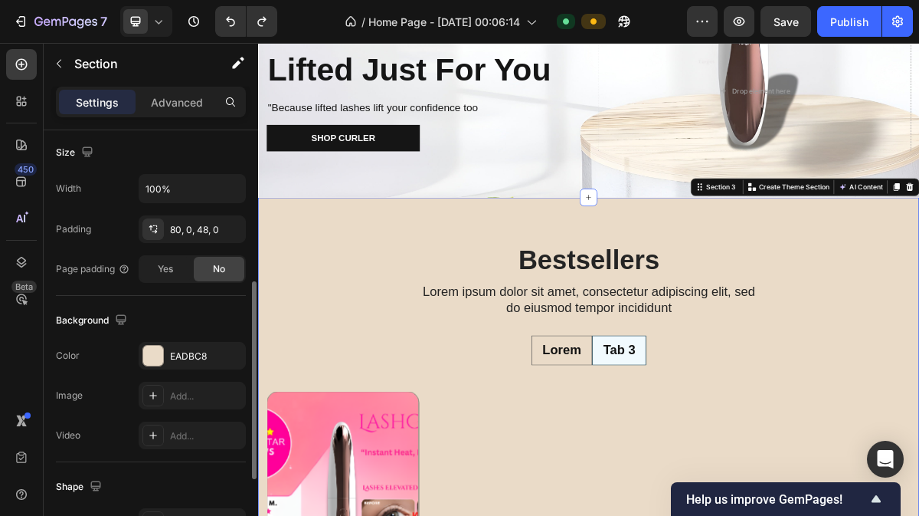
scroll to position [333, 0]
click at [188, 350] on div "EADBC8" at bounding box center [192, 356] width 44 height 14
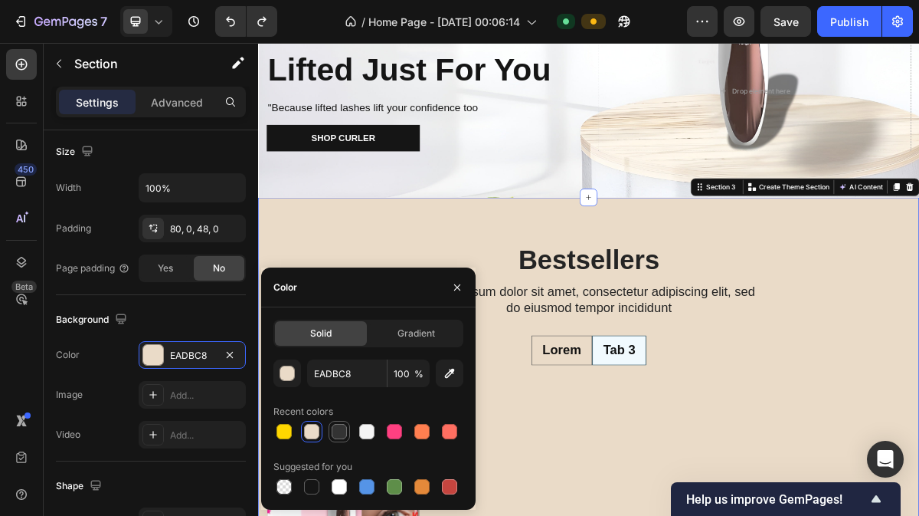
click at [343, 435] on div at bounding box center [339, 431] width 15 height 15
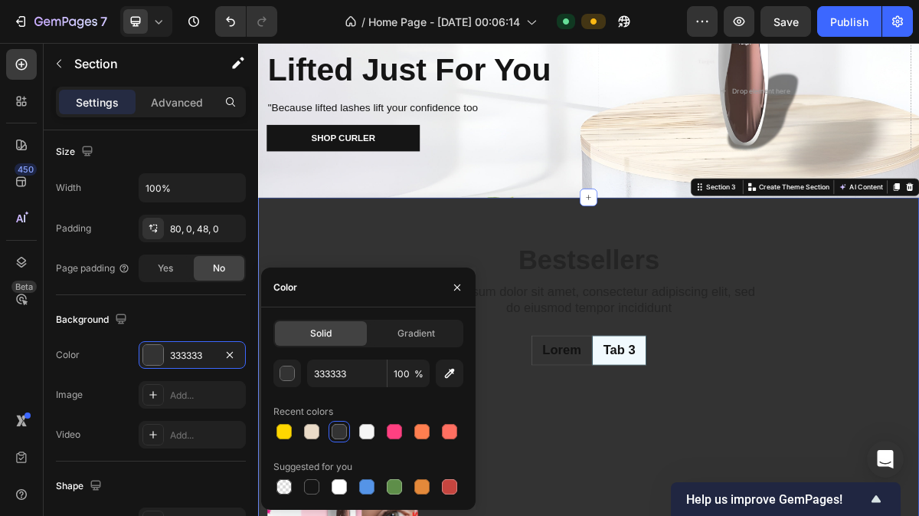
click at [300, 431] on div at bounding box center [368, 431] width 190 height 21
click at [309, 423] on div at bounding box center [312, 431] width 18 height 18
type input "EADBC8"
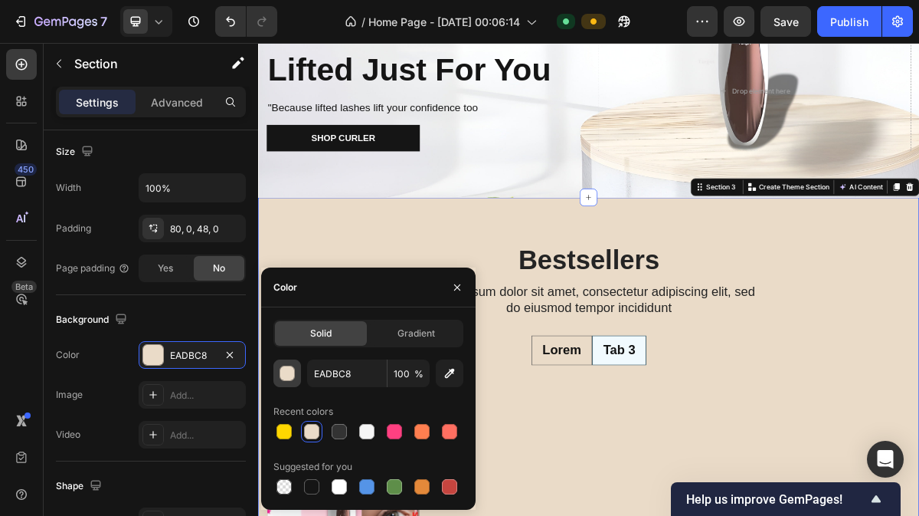
click at [282, 382] on button "button" at bounding box center [287, 373] width 28 height 28
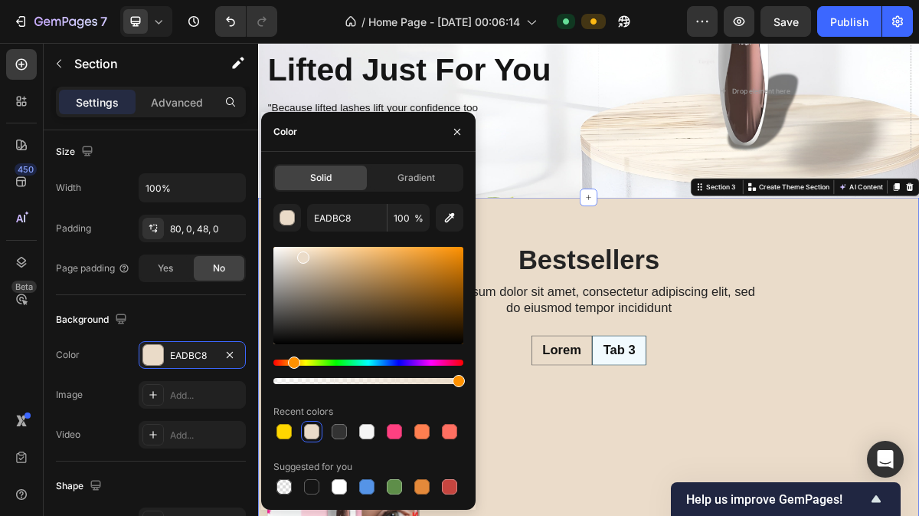
click at [453, 382] on div at bounding box center [459, 381] width 12 height 12
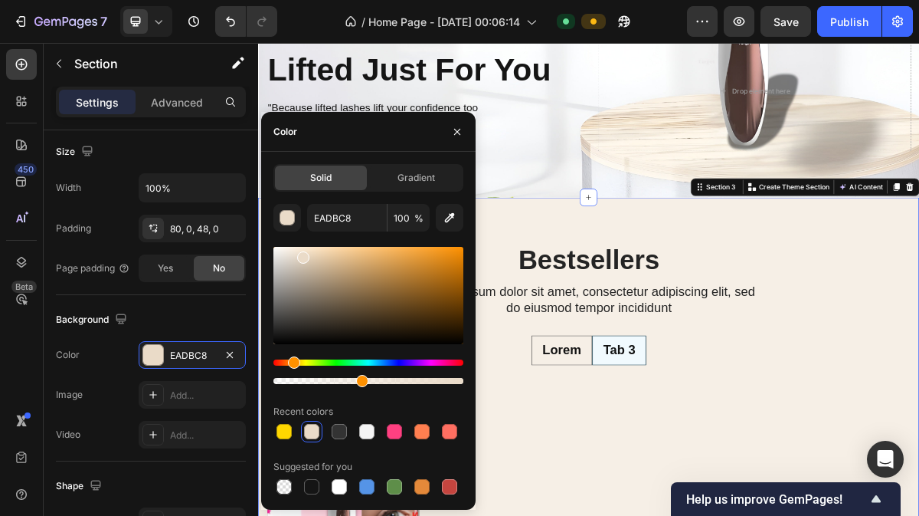
drag, startPoint x: 453, startPoint y: 382, endPoint x: 359, endPoint y: 377, distance: 94.4
click at [359, 377] on div at bounding box center [362, 381] width 12 height 12
click at [918, 475] on ul "Lorem Tab 3" at bounding box center [717, 469] width 919 height 41
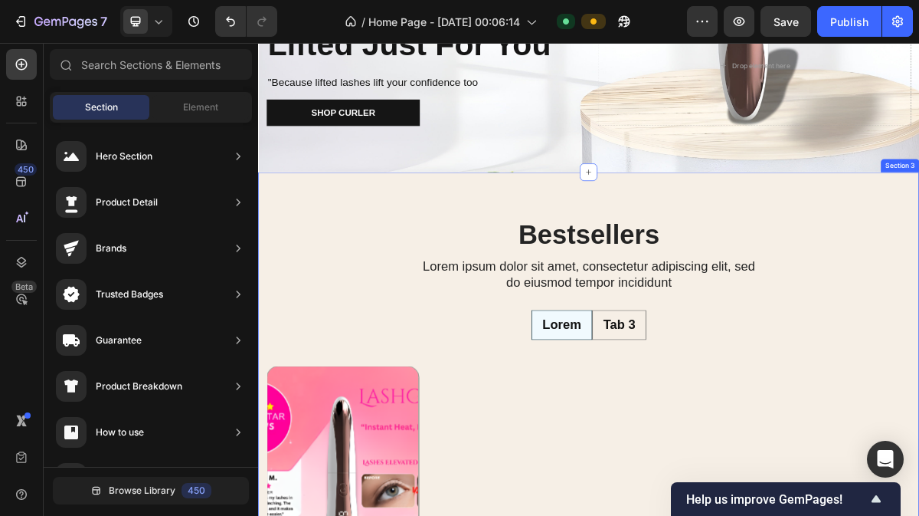
scroll to position [755, 0]
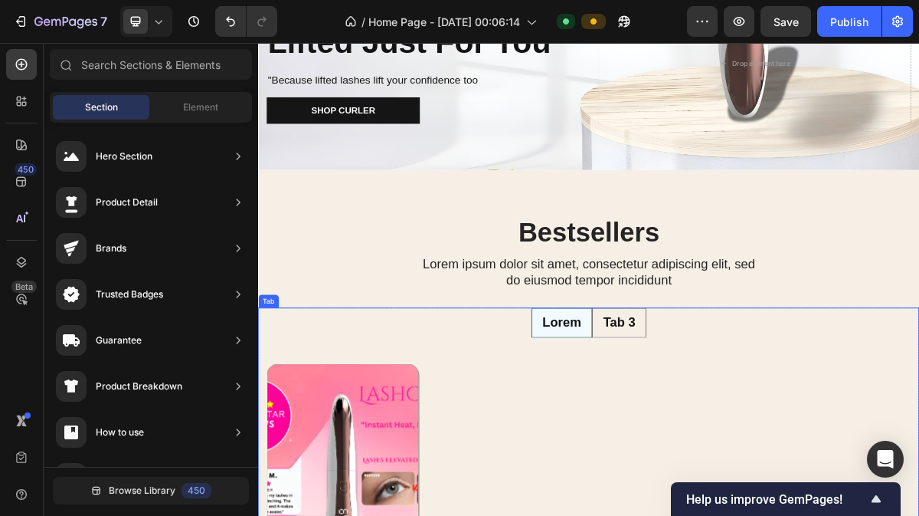
click at [801, 431] on ul "Lorem Tab 3" at bounding box center [717, 431] width 919 height 41
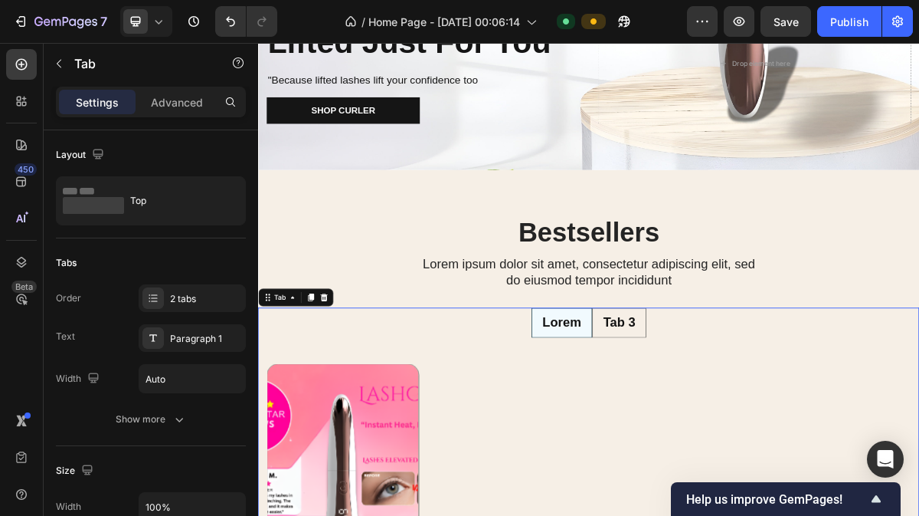
click at [722, 427] on li "Tab 3" at bounding box center [759, 431] width 75 height 41
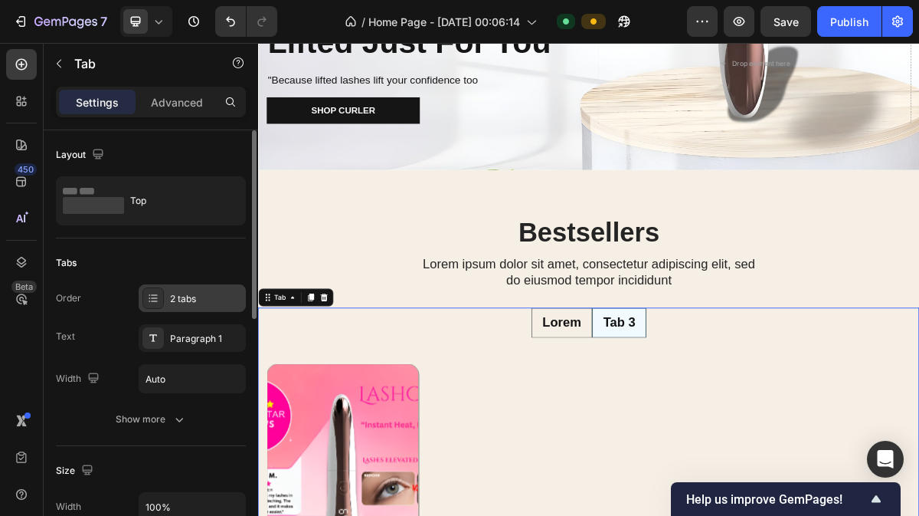
click at [191, 300] on div "2 tabs" at bounding box center [206, 299] width 72 height 14
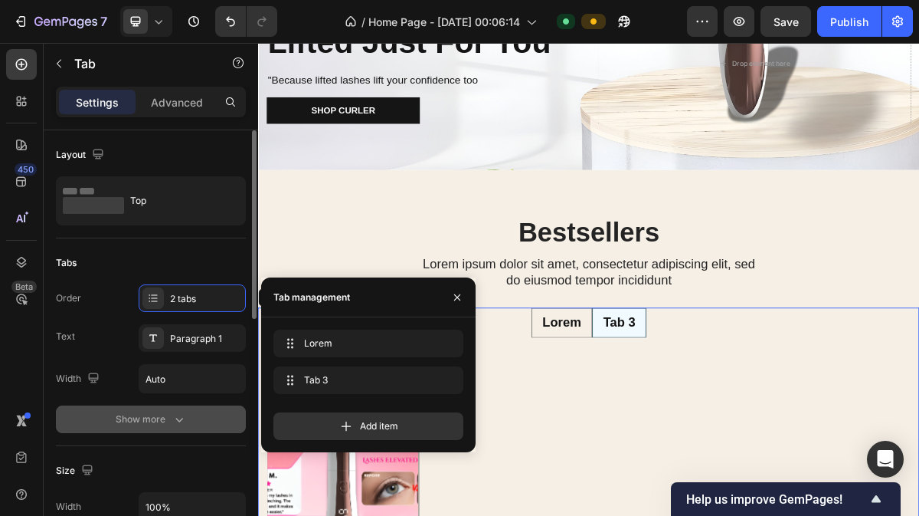
click at [160, 420] on div "Show more" at bounding box center [151, 418] width 71 height 15
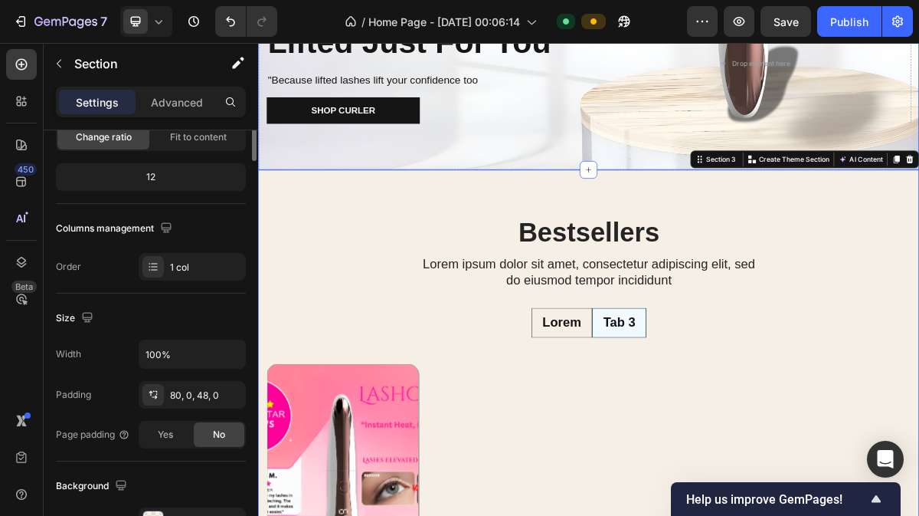
scroll to position [0, 0]
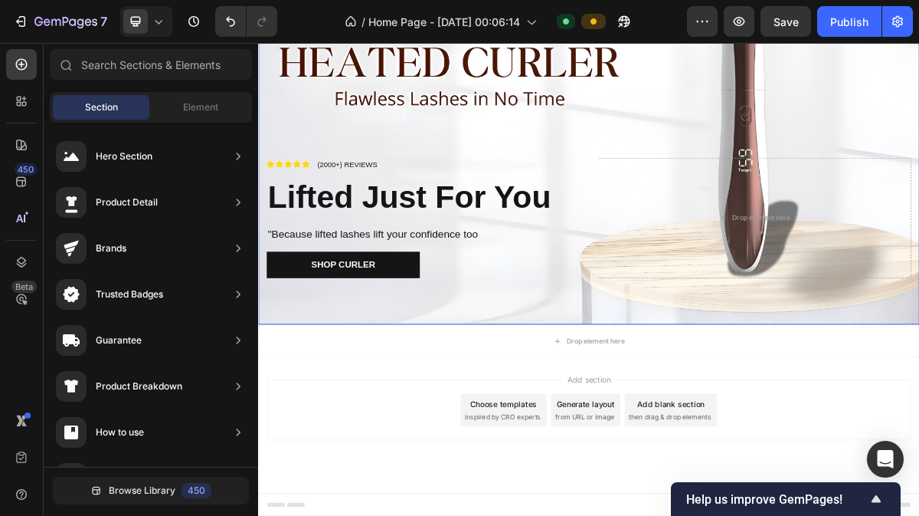
scroll to position [533, 0]
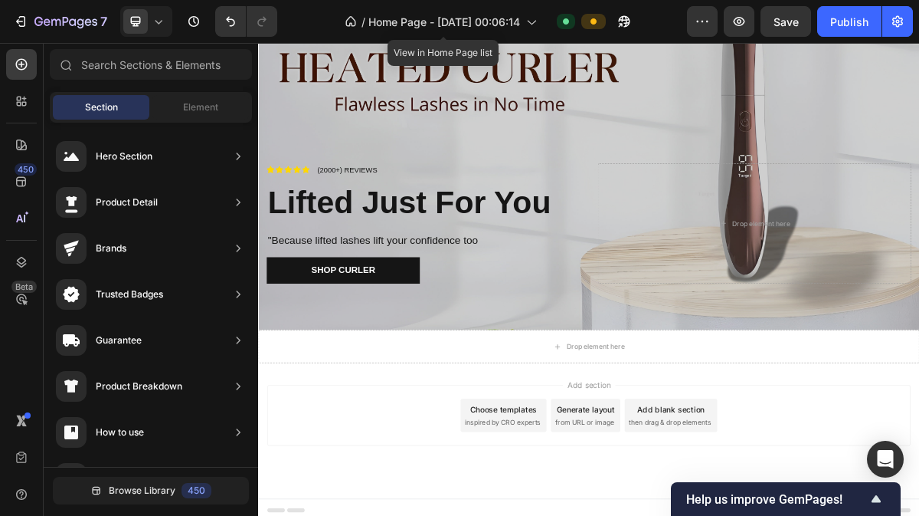
click at [818, 128] on div "Overlay" at bounding box center [717, 182] width 919 height 517
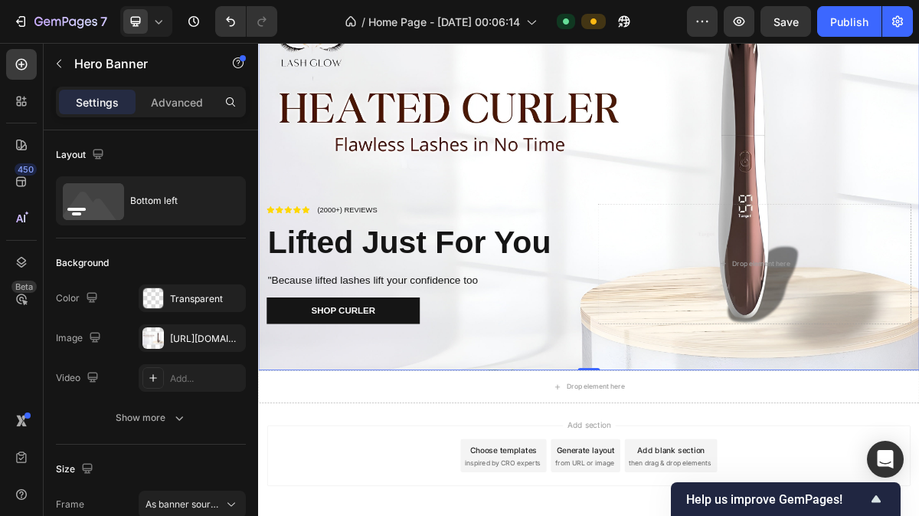
scroll to position [349, 0]
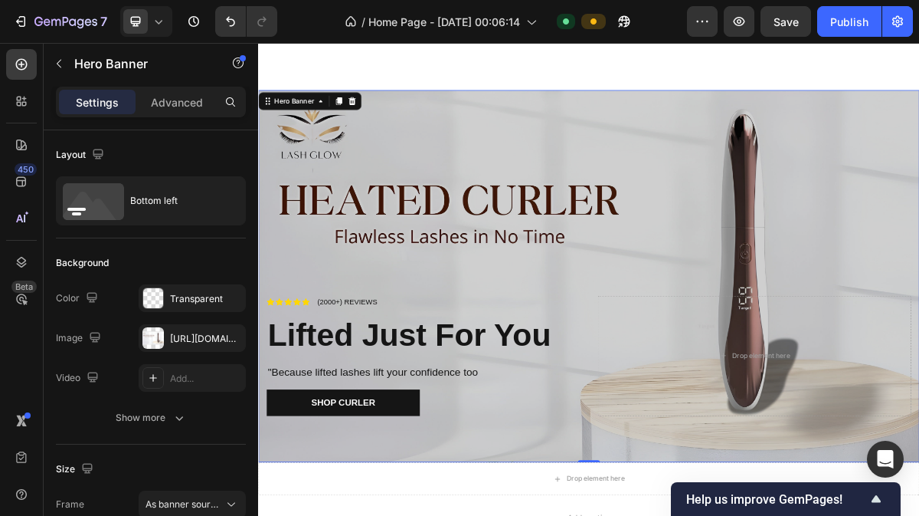
click at [719, 197] on div "Overlay" at bounding box center [717, 366] width 919 height 517
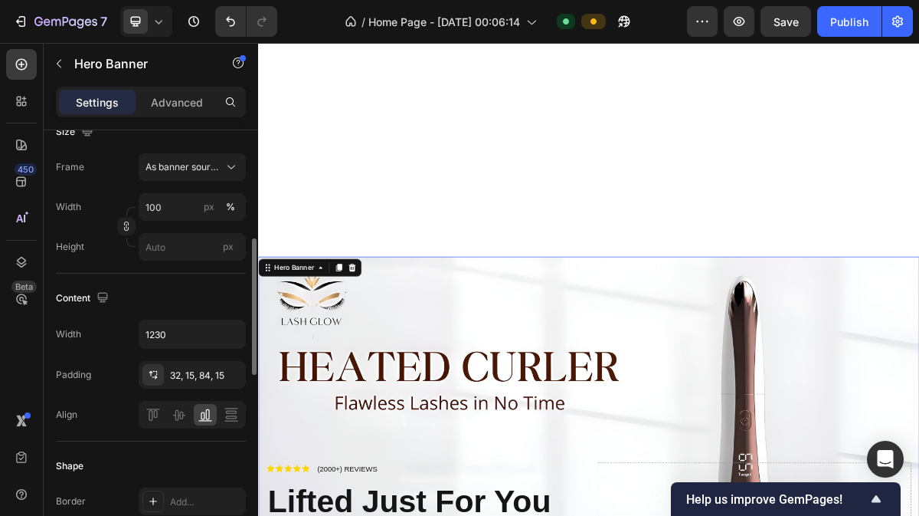
scroll to position [338, 0]
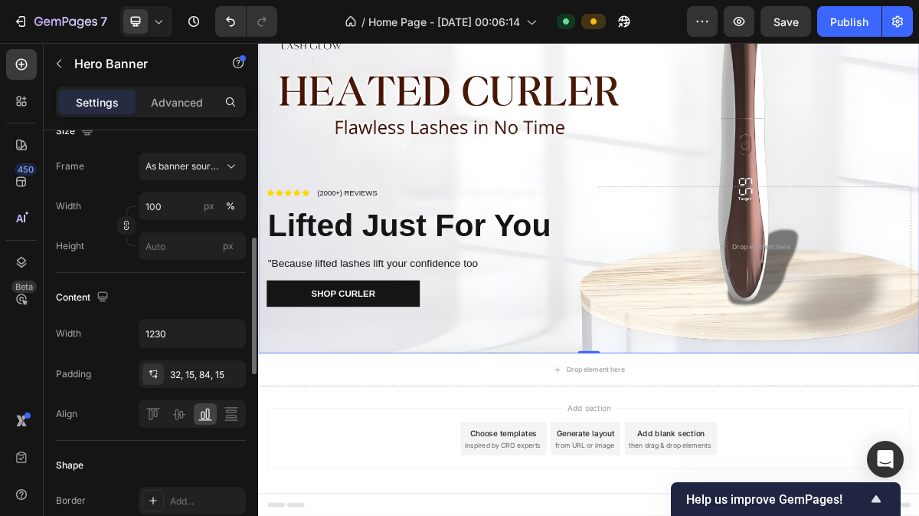
click at [537, 411] on div "Icon Icon Icon Icon Icon Icon List (2000+) REVIEWS Text Block Row Lifted Just F…" at bounding box center [717, 346] width 919 height 256
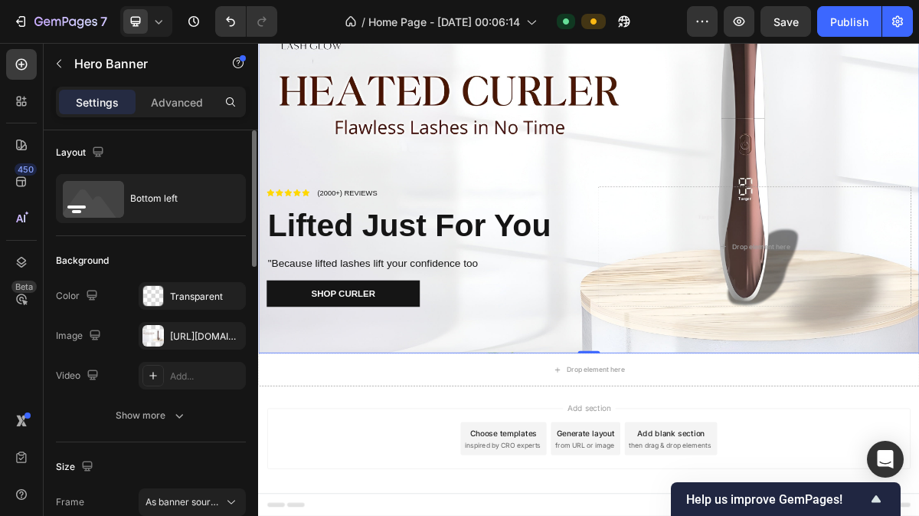
scroll to position [2, 0]
click at [185, 332] on div "[URL][DOMAIN_NAME]" at bounding box center [192, 337] width 44 height 14
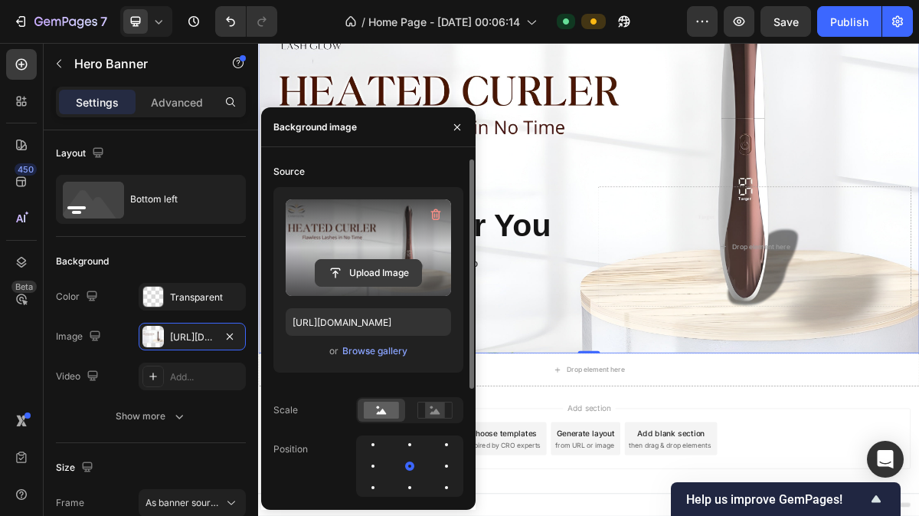
click at [365, 261] on input "file" at bounding box center [369, 273] width 106 height 26
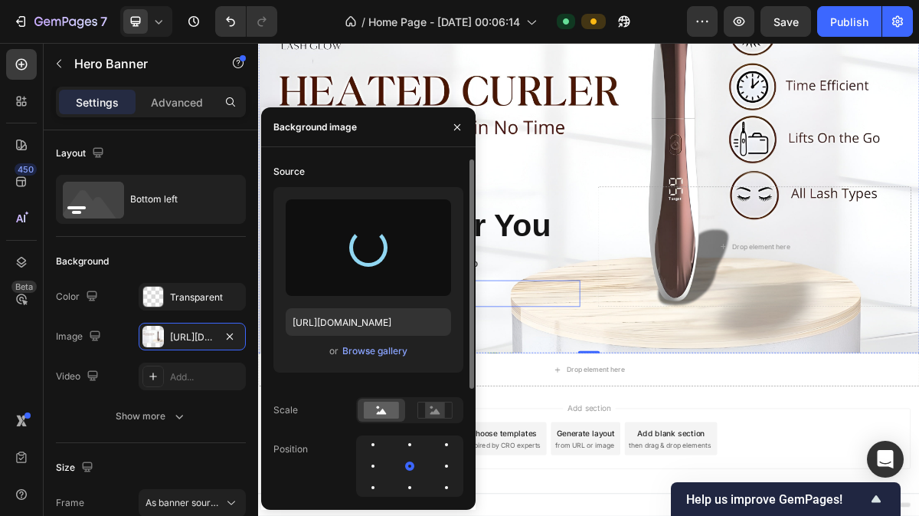
type input "[URL][DOMAIN_NAME]"
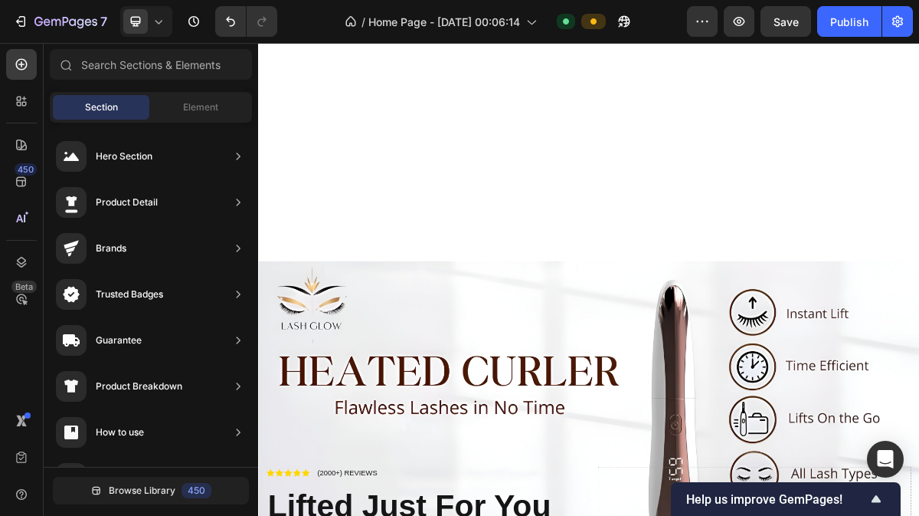
scroll to position [111, 0]
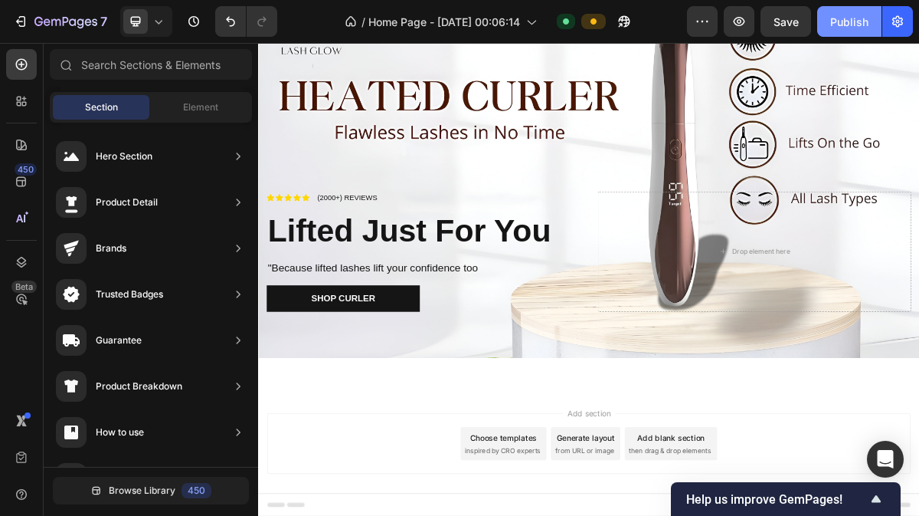
click at [854, 28] on div "Publish" at bounding box center [849, 22] width 38 height 16
click at [478, 299] on h2 "Lifted Just For You" at bounding box center [488, 303] width 436 height 60
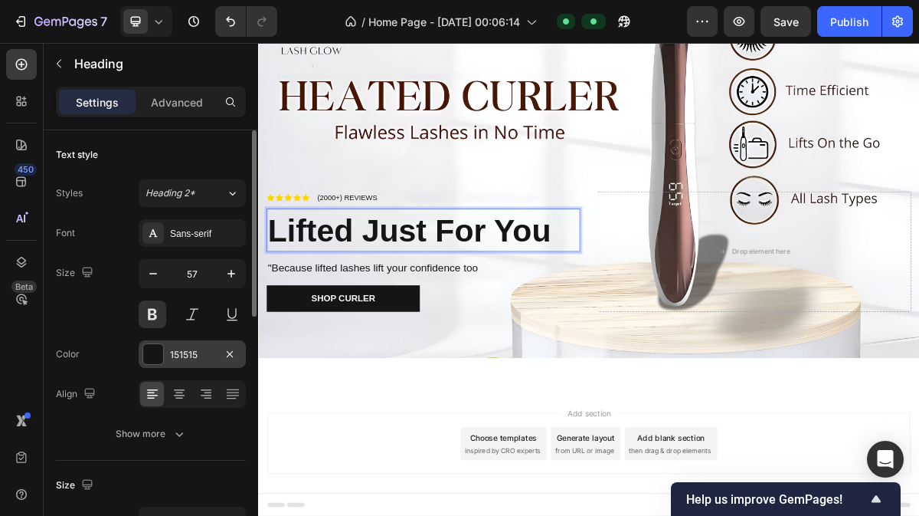
click at [188, 353] on div "151515" at bounding box center [192, 355] width 44 height 14
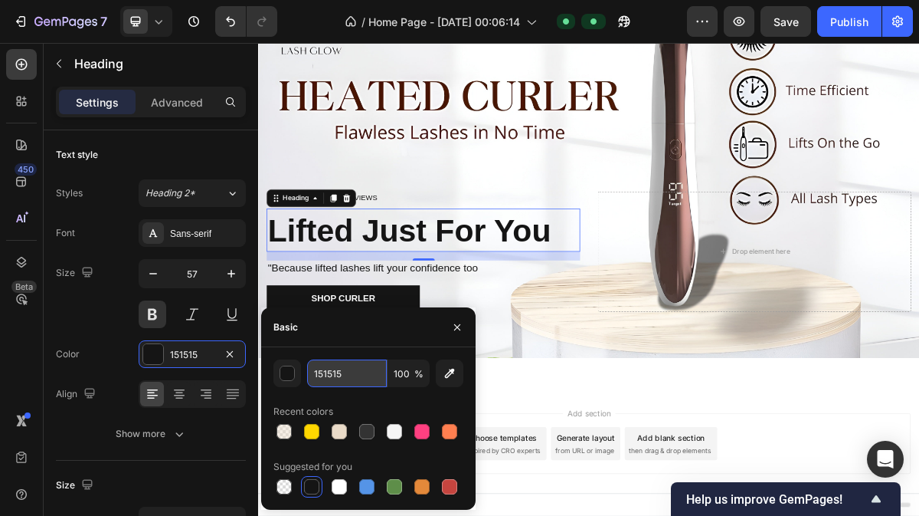
click at [359, 375] on input "151515" at bounding box center [347, 373] width 80 height 28
type input "452A26"
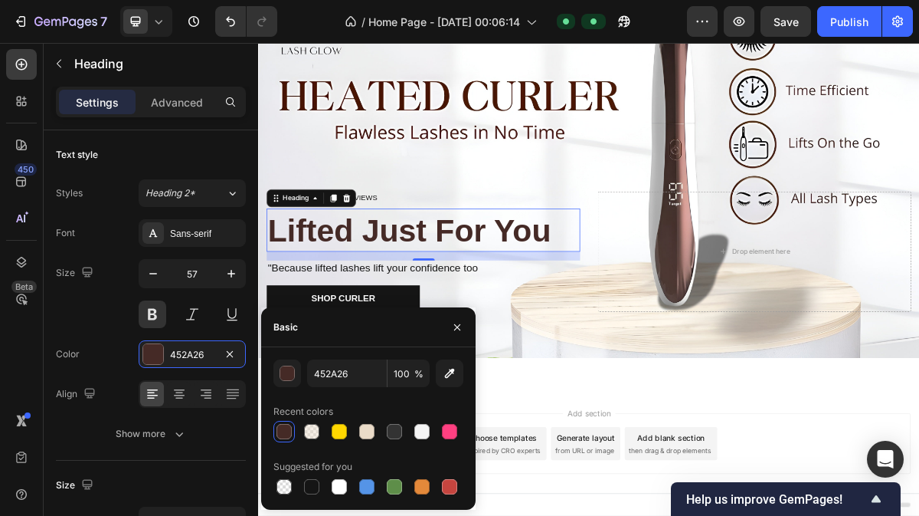
click at [683, 510] on div at bounding box center [717, 503] width 919 height 46
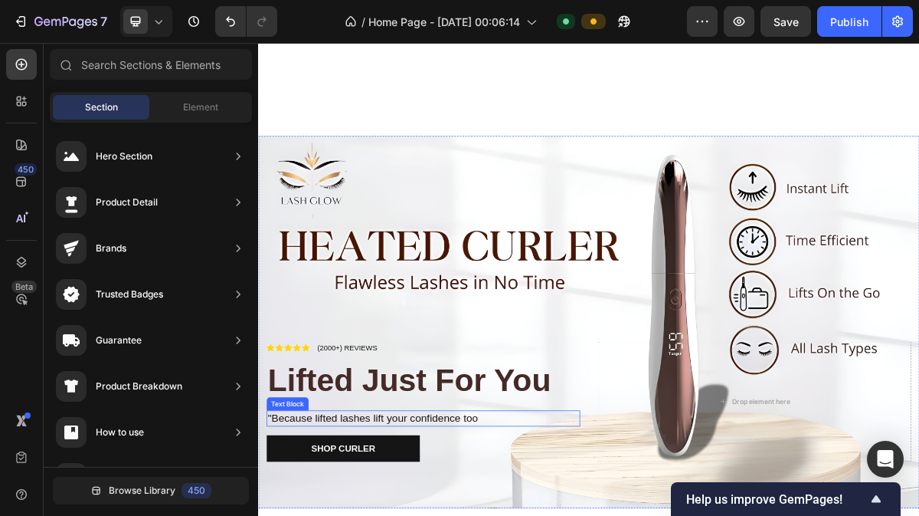
scroll to position [150, 0]
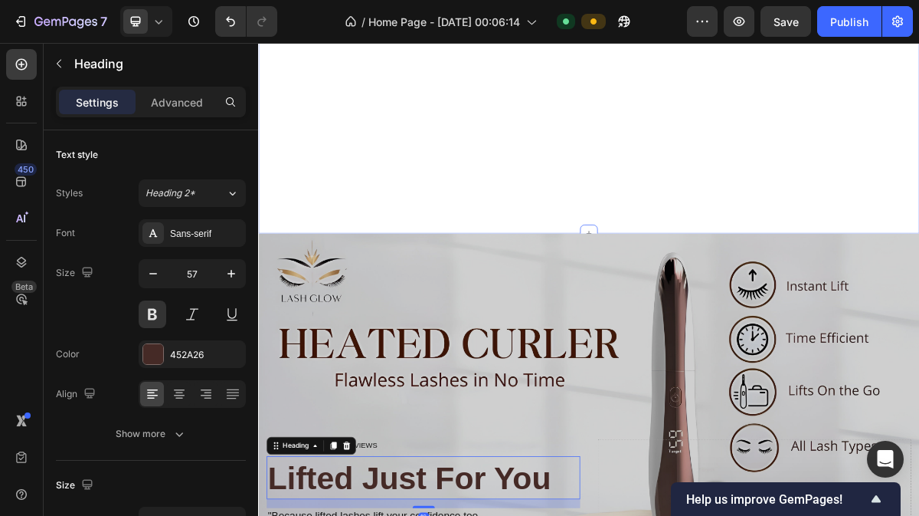
scroll to position [118, 0]
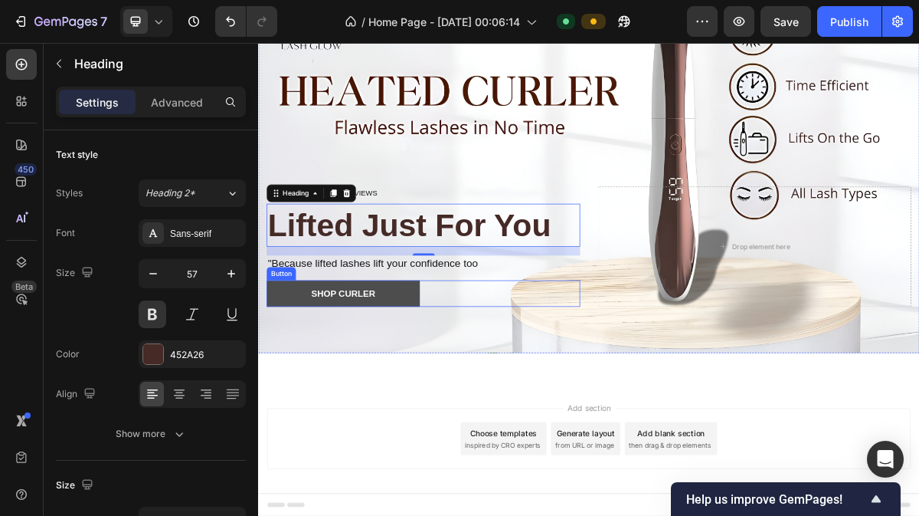
click at [434, 383] on button "shop Curler" at bounding box center [376, 390] width 213 height 37
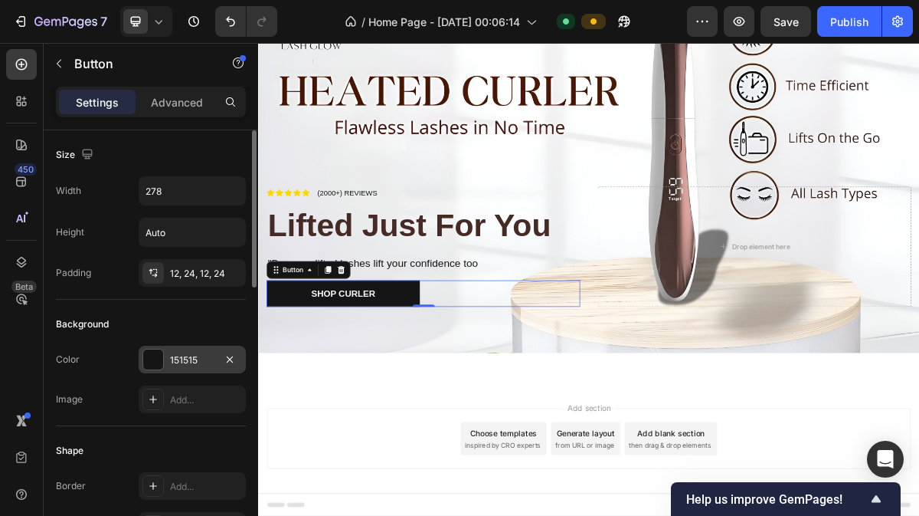
click at [195, 361] on div "151515" at bounding box center [192, 360] width 44 height 14
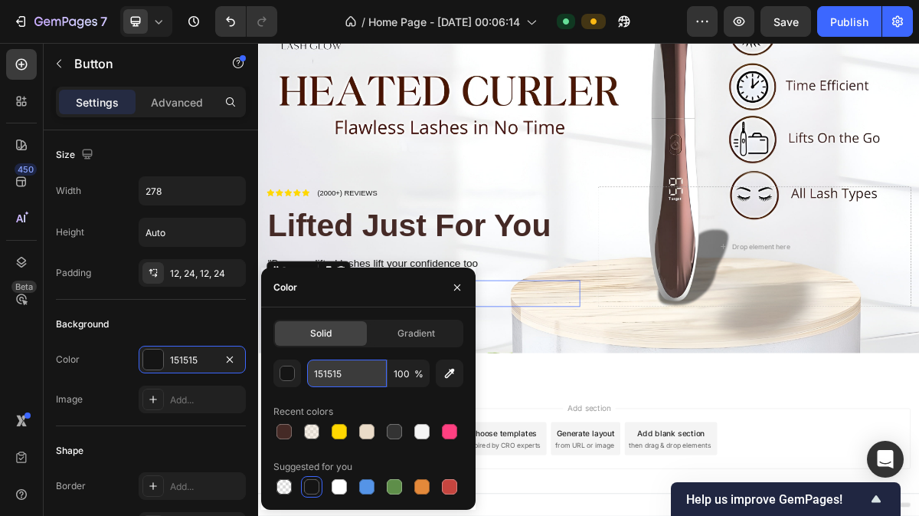
click at [346, 372] on input "151515" at bounding box center [347, 373] width 80 height 28
paste input "F6C84C"
type input "F6C84C"
click at [647, 510] on div at bounding box center [717, 496] width 919 height 46
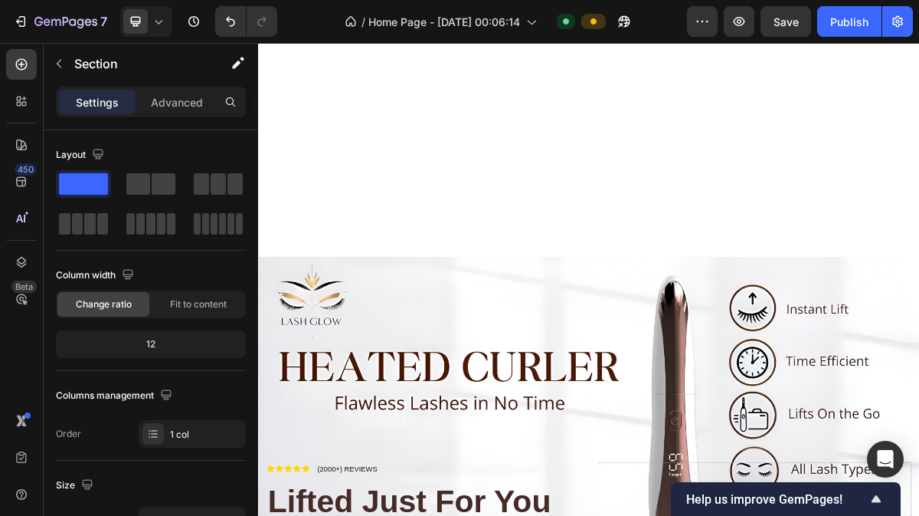
scroll to position [84, 0]
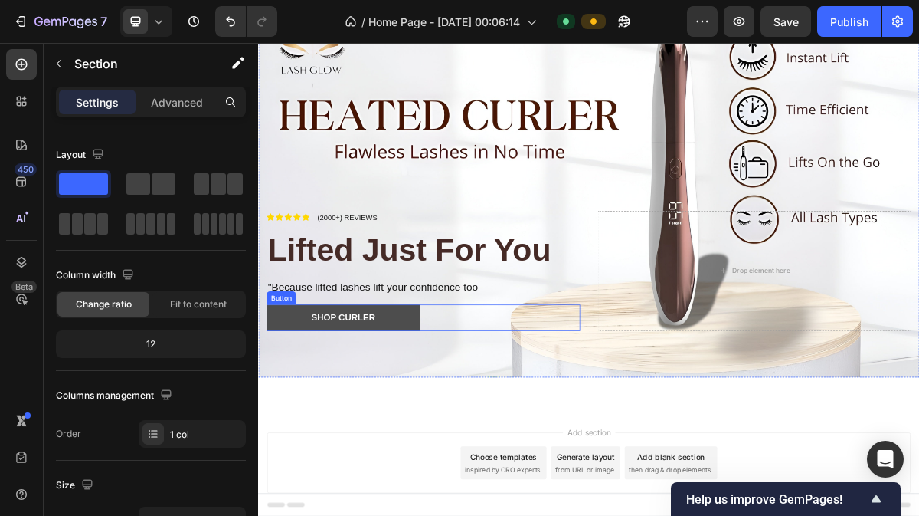
click at [453, 428] on button "shop Curler" at bounding box center [376, 424] width 213 height 37
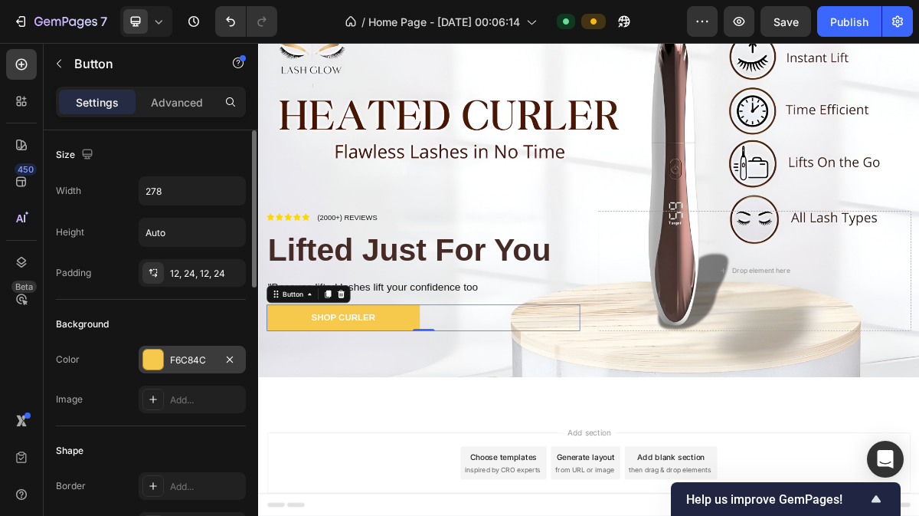
click at [189, 356] on div "F6C84C" at bounding box center [192, 360] width 44 height 14
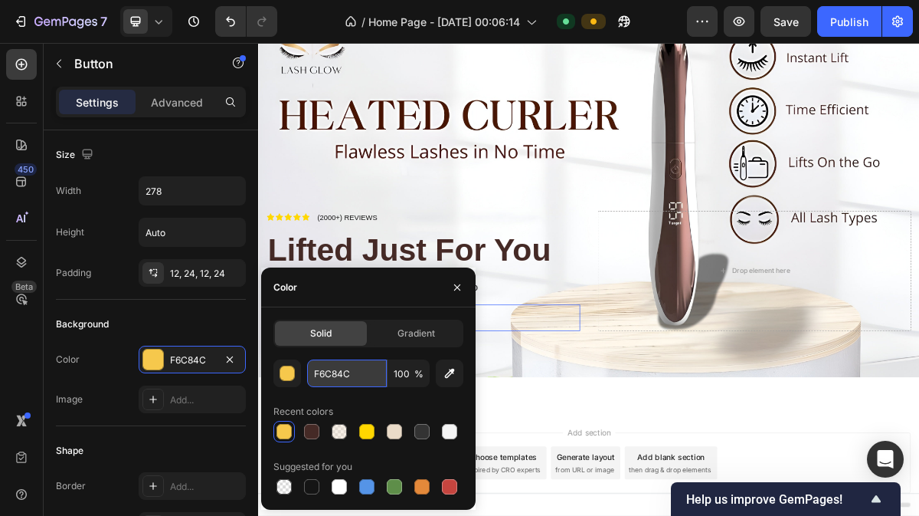
click at [349, 378] on input "F6C84C" at bounding box center [347, 373] width 80 height 28
paste input "E75480"
type input "E75480"
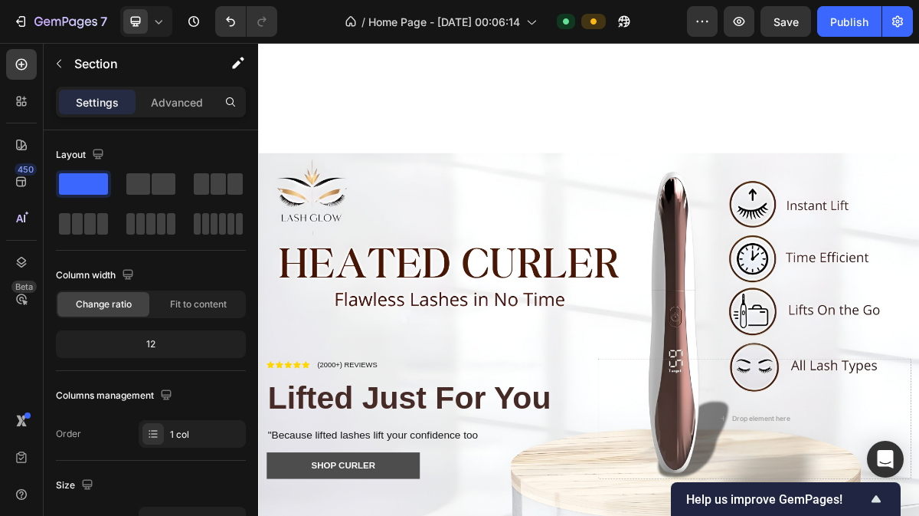
scroll to position [264, 0]
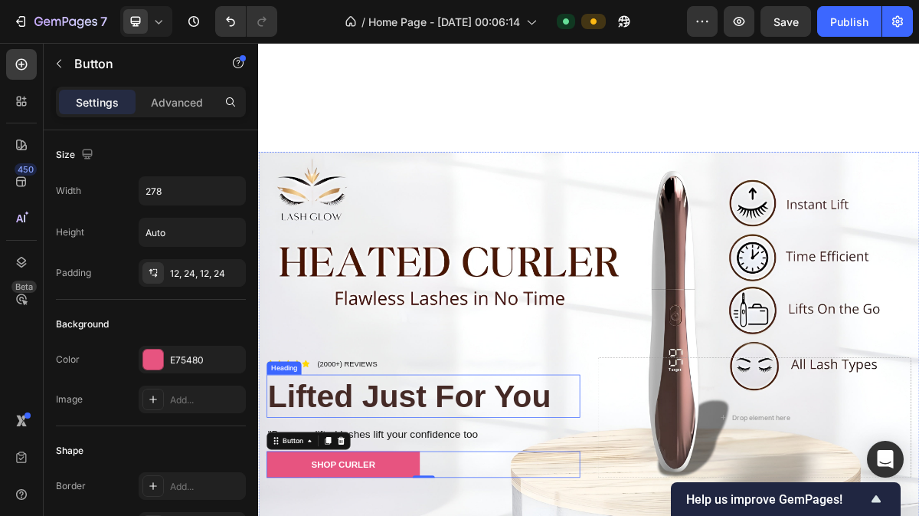
scroll to position [150, 0]
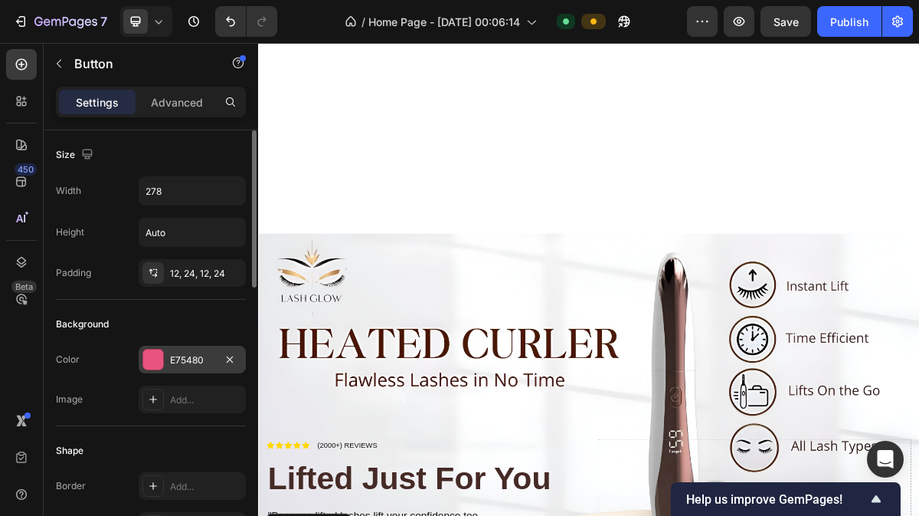
click at [203, 359] on div "E75480" at bounding box center [192, 360] width 44 height 14
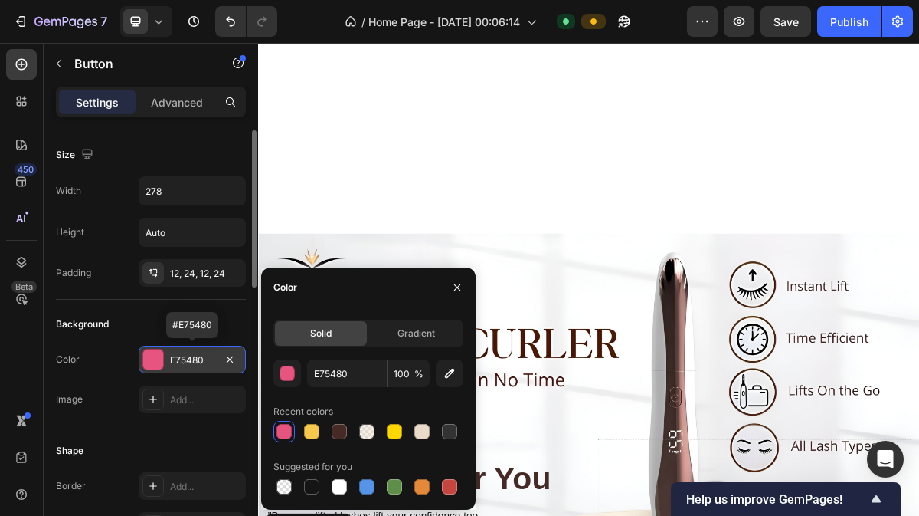
scroll to position [118, 0]
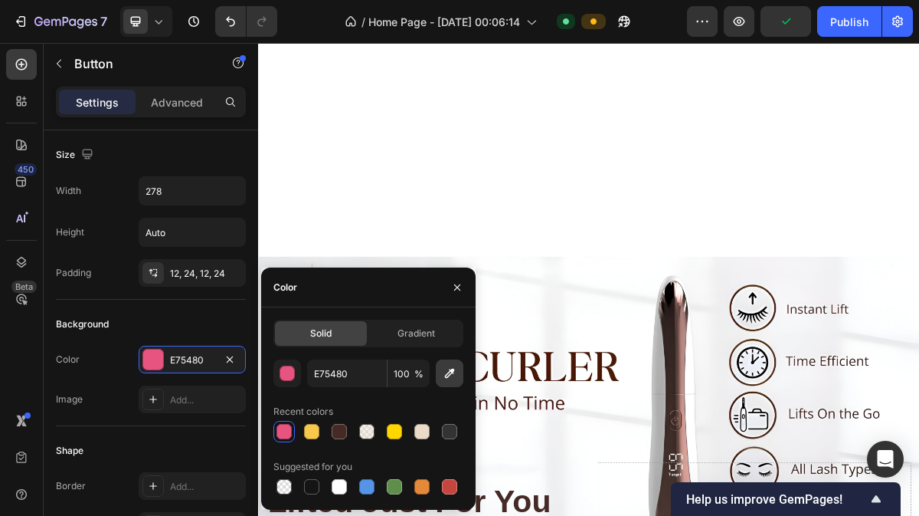
click at [450, 378] on icon "button" at bounding box center [449, 372] width 15 height 15
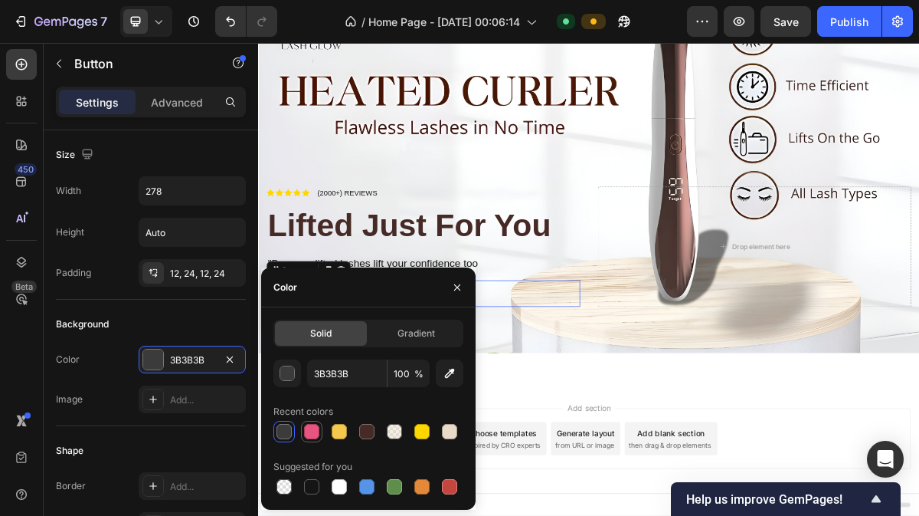
click at [309, 434] on div at bounding box center [311, 431] width 15 height 15
type input "E75480"
click at [290, 373] on div "button" at bounding box center [287, 373] width 15 height 15
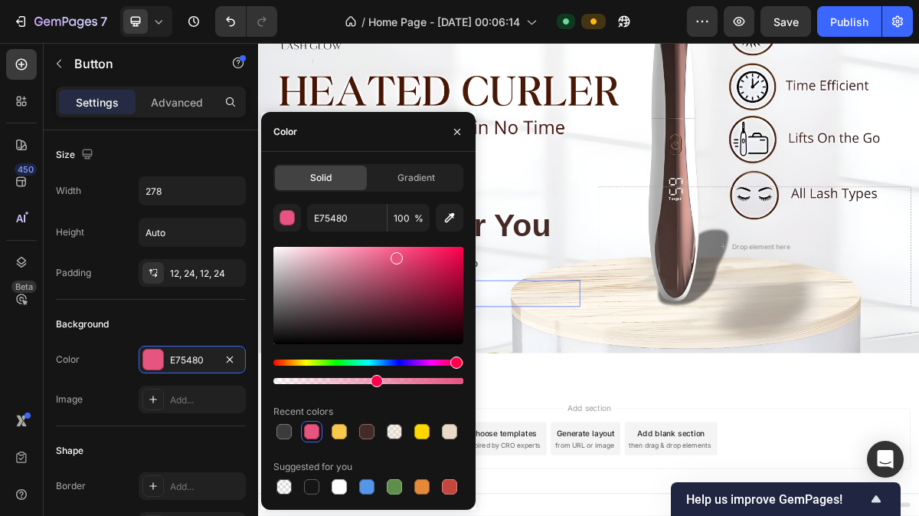
drag, startPoint x: 460, startPoint y: 378, endPoint x: 373, endPoint y: 385, distance: 86.8
click at [373, 385] on div at bounding box center [377, 381] width 12 height 12
click at [643, 495] on div at bounding box center [717, 496] width 919 height 46
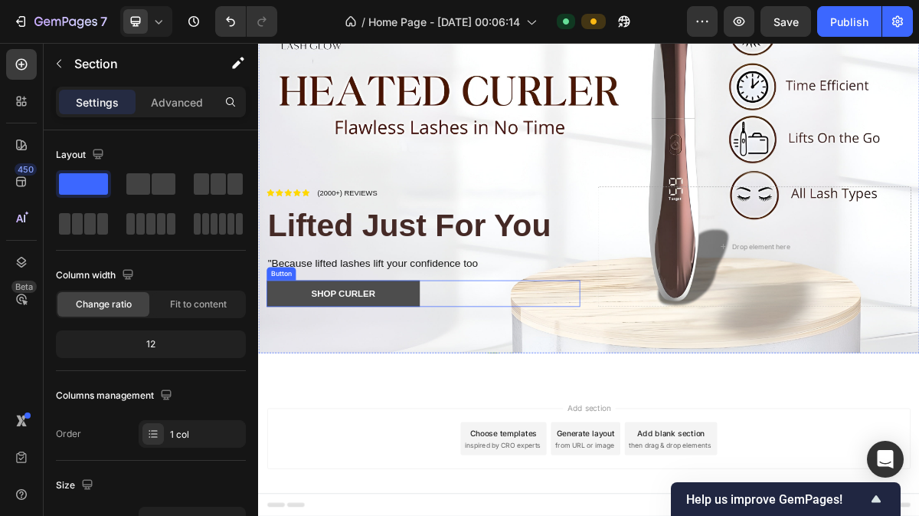
click at [440, 380] on button "shop Curler" at bounding box center [376, 390] width 213 height 37
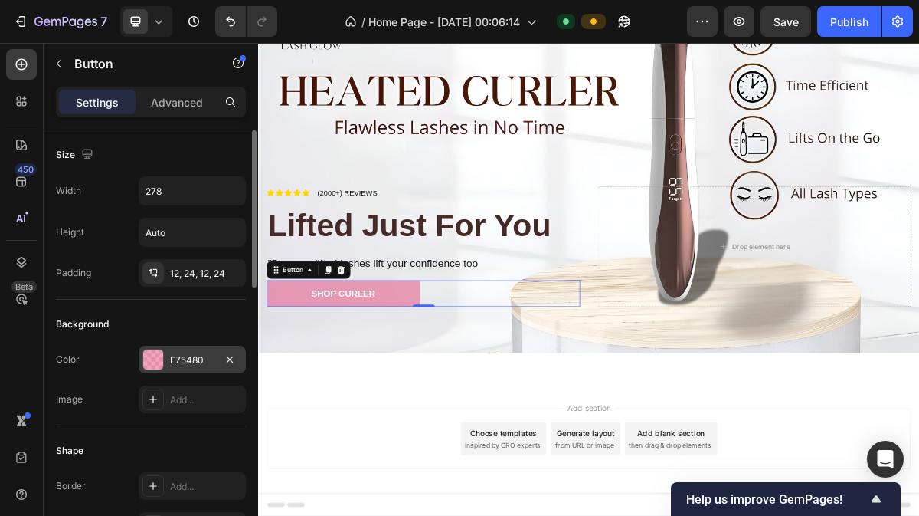
click at [177, 353] on div "E75480" at bounding box center [192, 360] width 44 height 14
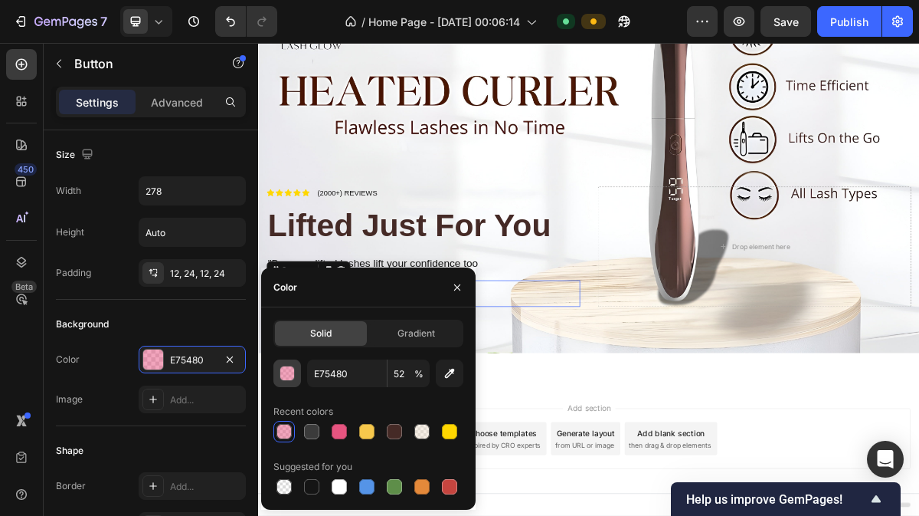
click at [291, 375] on div "button" at bounding box center [287, 373] width 15 height 15
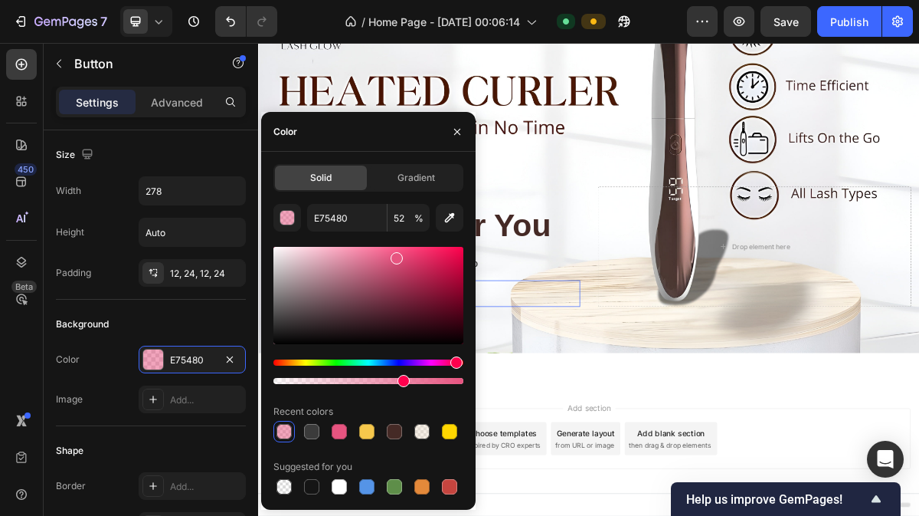
drag, startPoint x: 371, startPoint y: 377, endPoint x: 400, endPoint y: 375, distance: 29.2
click at [400, 375] on div at bounding box center [368, 371] width 190 height 25
click at [612, 485] on div at bounding box center [717, 496] width 919 height 46
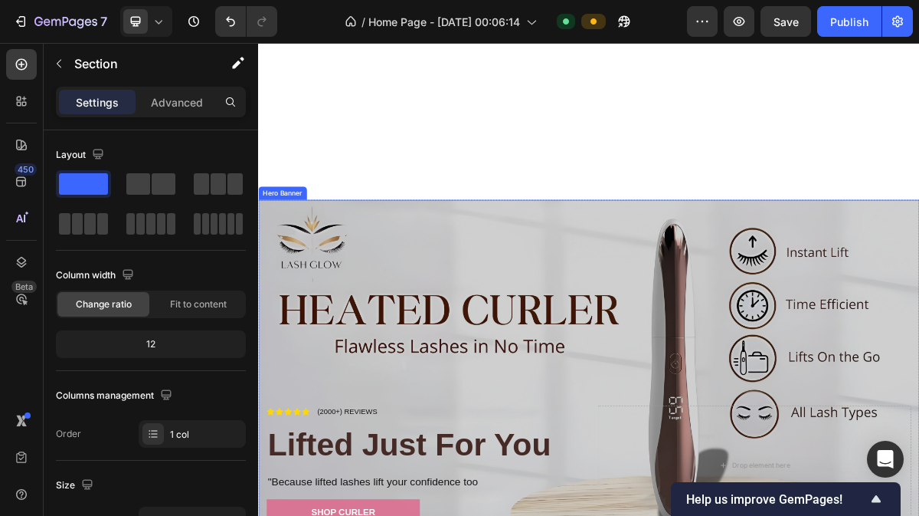
scroll to position [150, 0]
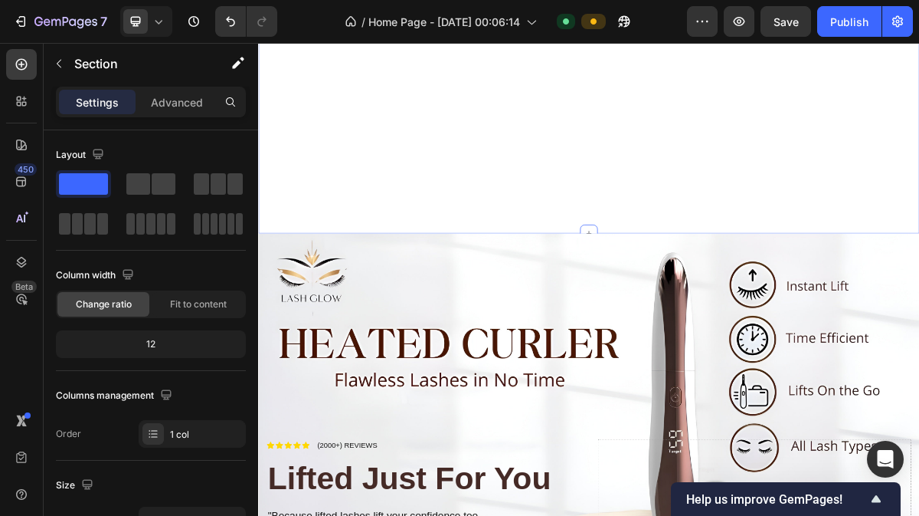
click at [586, 191] on div "Icon Icon Icon Icon Icon Icon List (2000+) REVIEWS Text Block Row Lifted Just F…" at bounding box center [717, 115] width 919 height 383
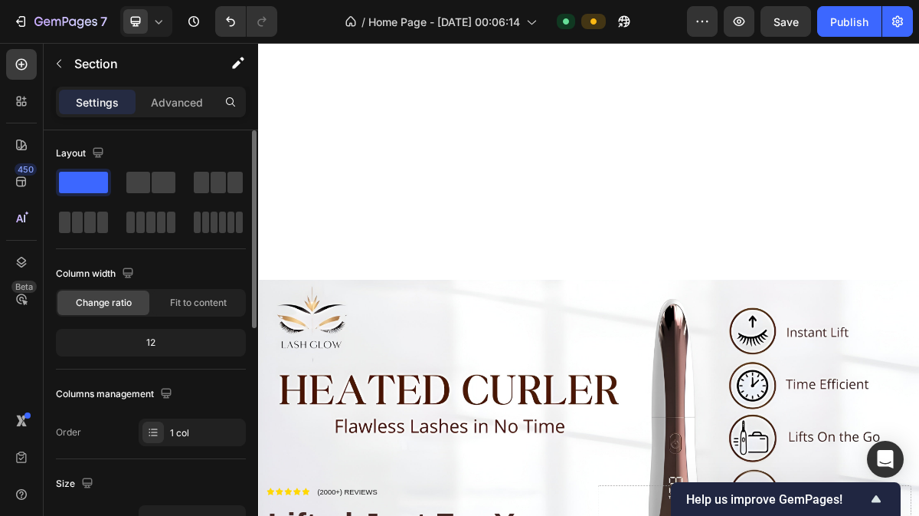
scroll to position [0, 0]
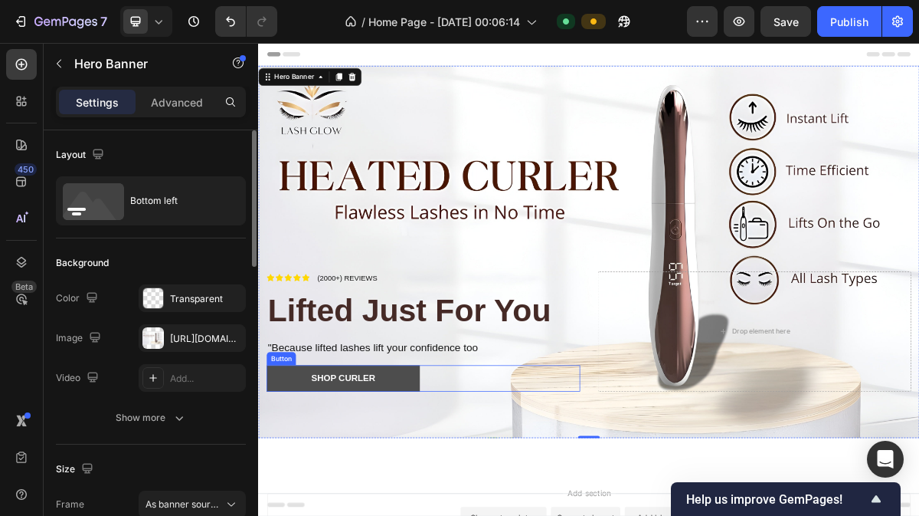
click at [467, 502] on button "shop Curler" at bounding box center [376, 508] width 213 height 37
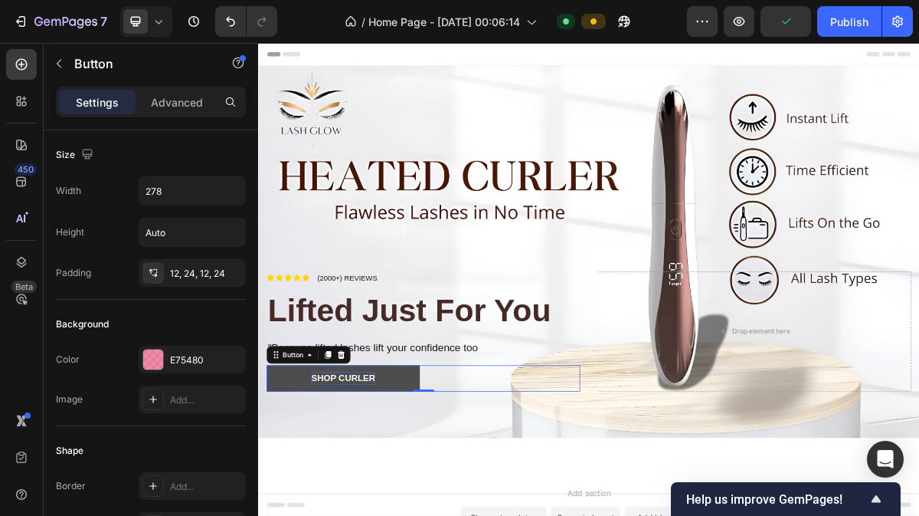
click at [406, 503] on span "shop Curler" at bounding box center [376, 508] width 89 height 13
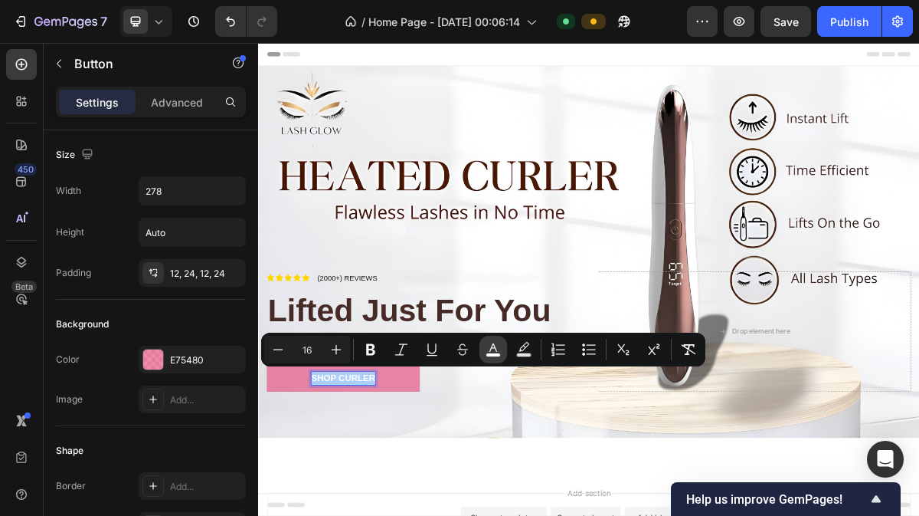
click at [496, 352] on icon "Editor contextual toolbar" at bounding box center [493, 349] width 15 height 15
type input "FFFFFF"
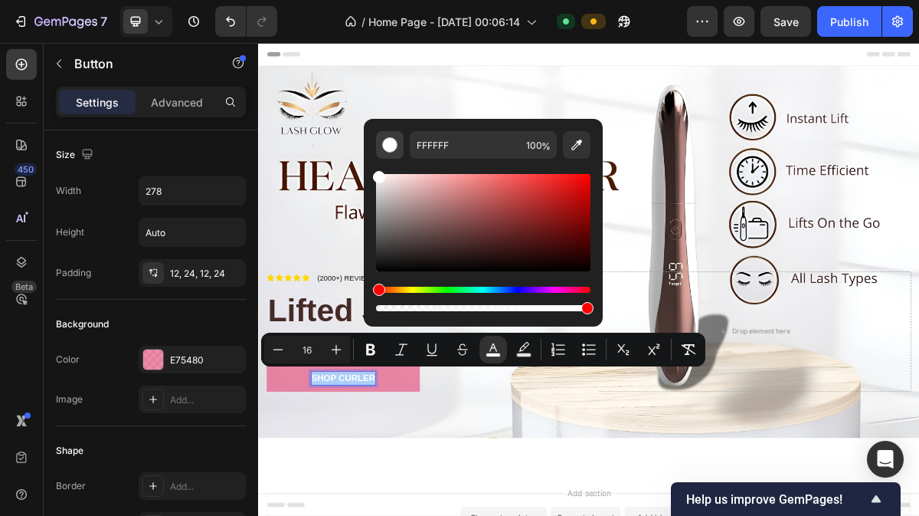
click at [391, 140] on div "Editor contextual toolbar" at bounding box center [389, 144] width 15 height 15
click at [418, 504] on span "shop Curler" at bounding box center [376, 508] width 89 height 13
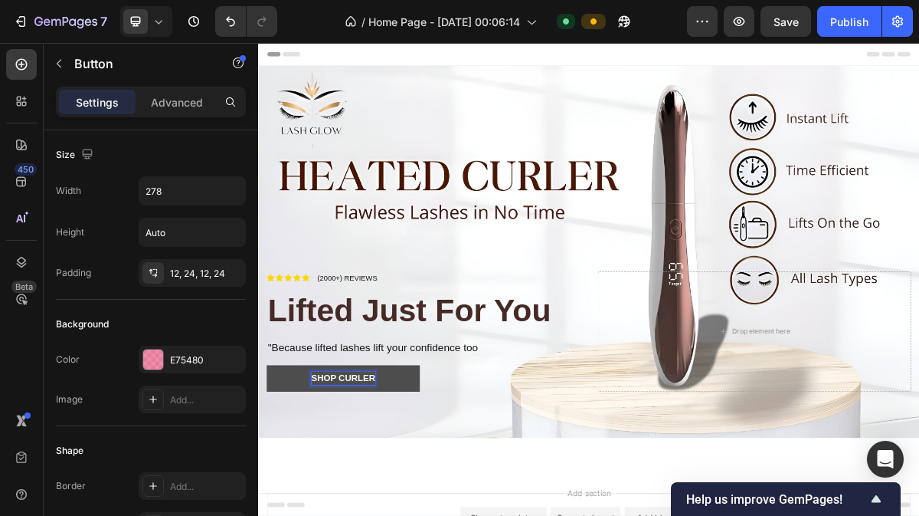
click at [403, 502] on span "shop Curler" at bounding box center [376, 508] width 89 height 13
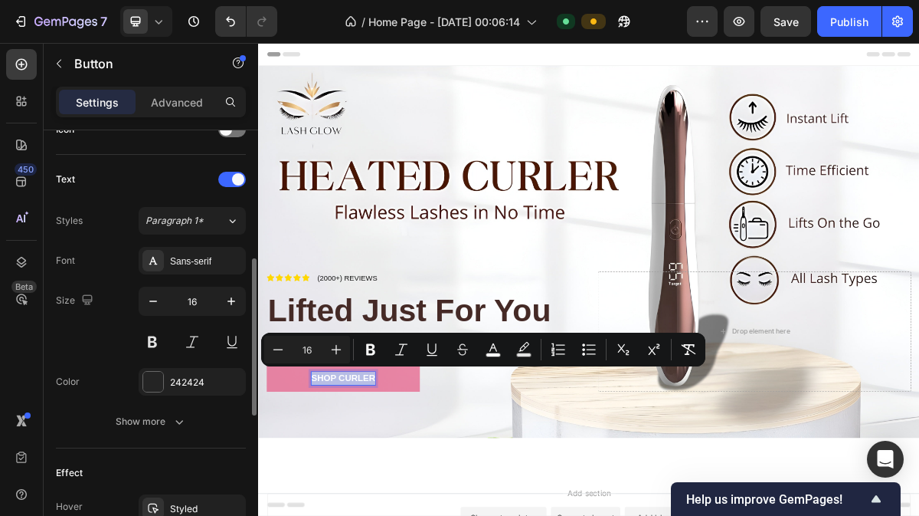
scroll to position [448, 0]
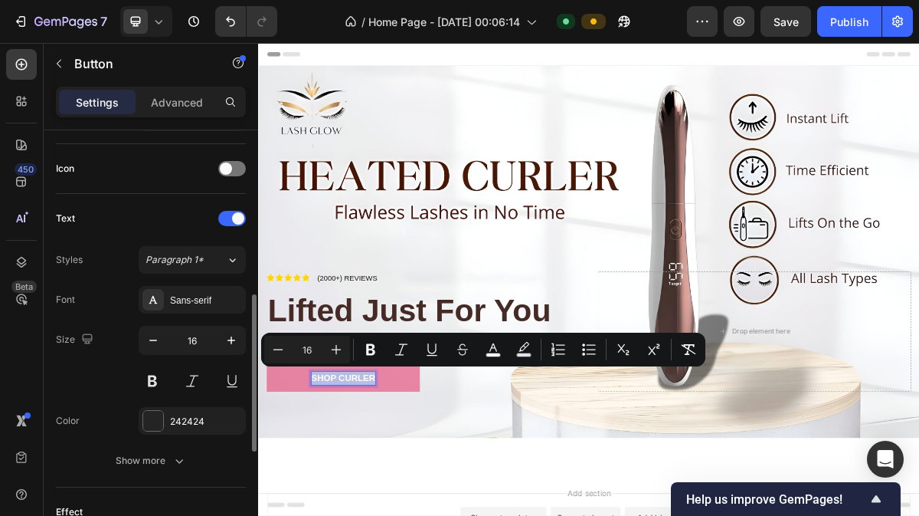
click at [411, 515] on div "Icon Icon Icon Icon Icon Icon List (2000+) REVIEWS Text Block Row Lifted Just F…" at bounding box center [717, 464] width 919 height 256
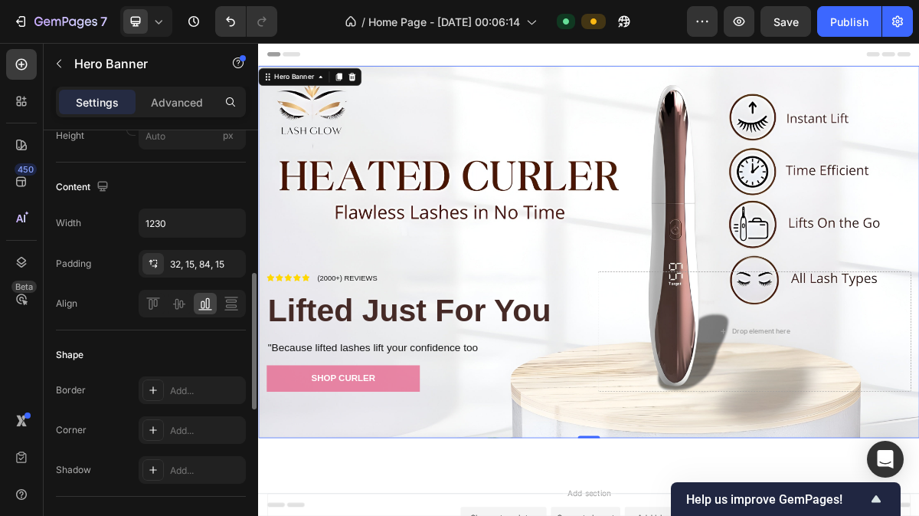
scroll to position [0, 0]
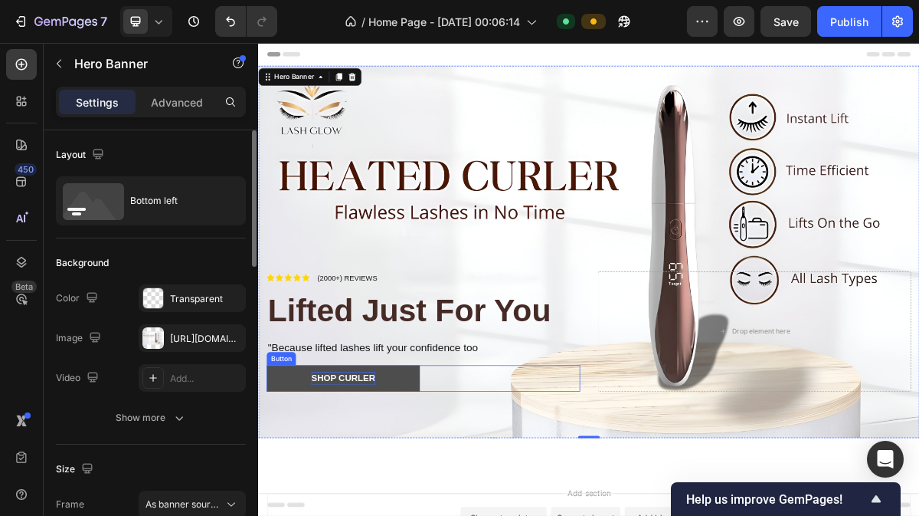
click at [384, 502] on span "shop Curler" at bounding box center [376, 508] width 89 height 13
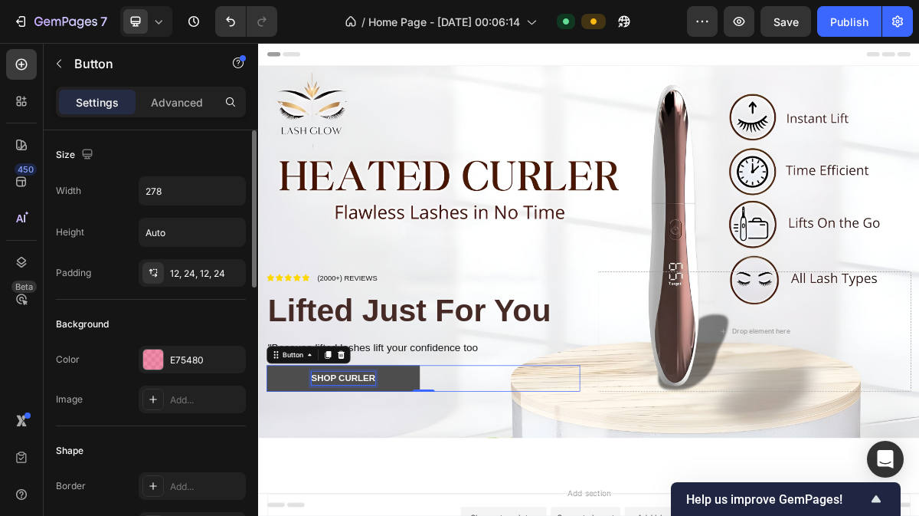
click at [384, 502] on span "shop Curler" at bounding box center [376, 508] width 89 height 13
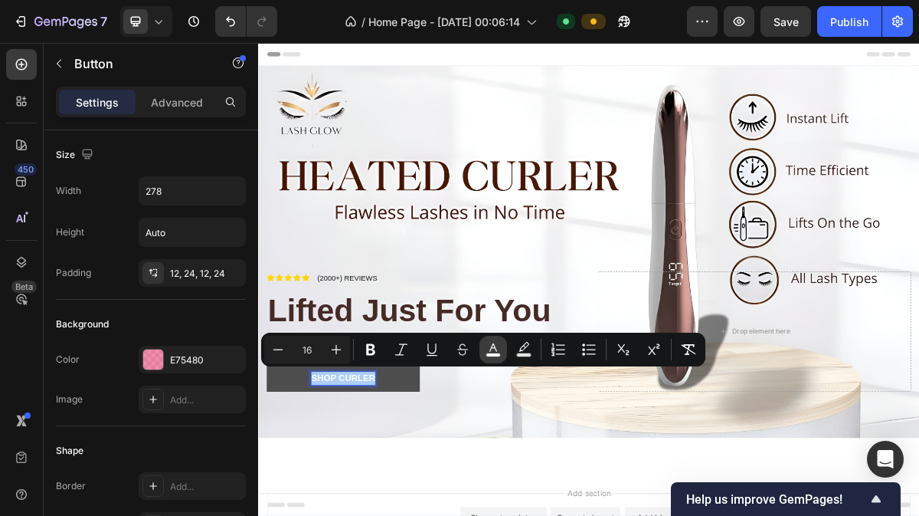
click at [502, 358] on button "color" at bounding box center [494, 350] width 28 height 28
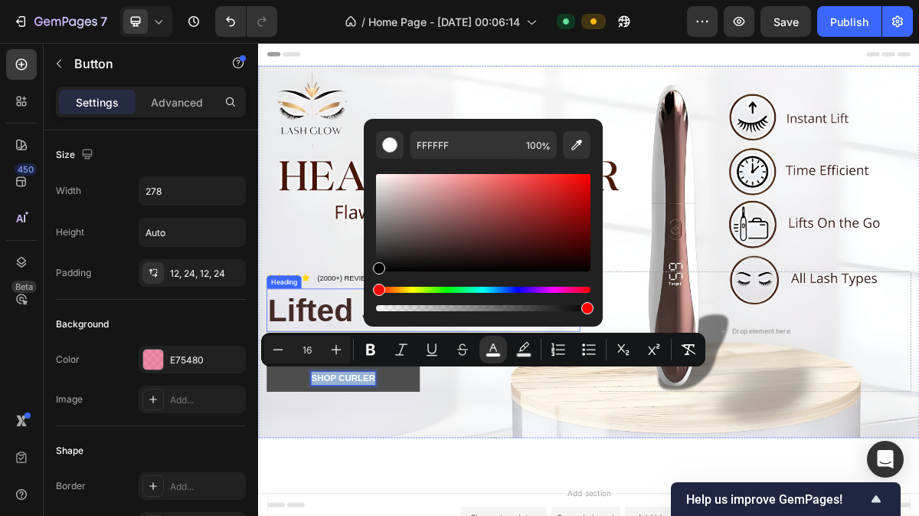
drag, startPoint x: 638, startPoint y: 221, endPoint x: 402, endPoint y: 402, distance: 297.7
type input "000000"
click at [476, 515] on div "Icon Icon Icon Icon Icon Icon List (2000+) REVIEWS Text Block Row Lifted Just F…" at bounding box center [717, 464] width 919 height 256
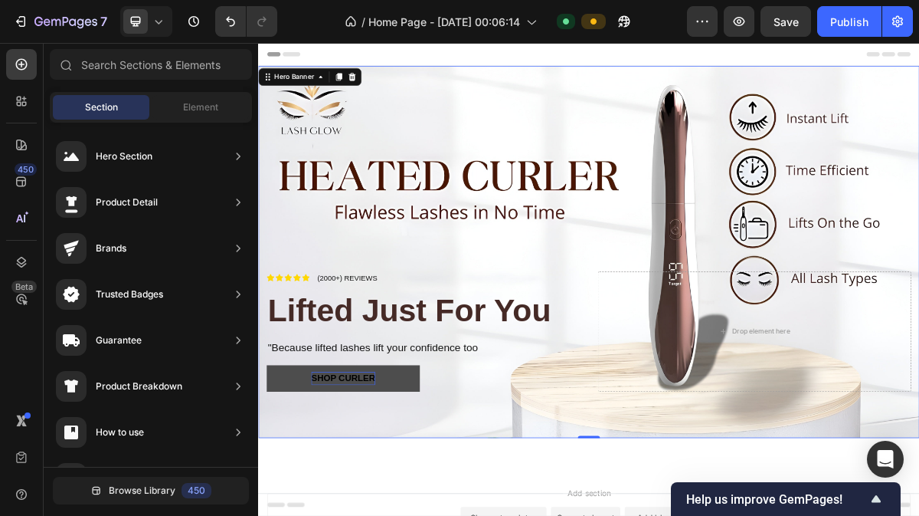
click at [378, 502] on span "shop Curler" at bounding box center [376, 508] width 89 height 13
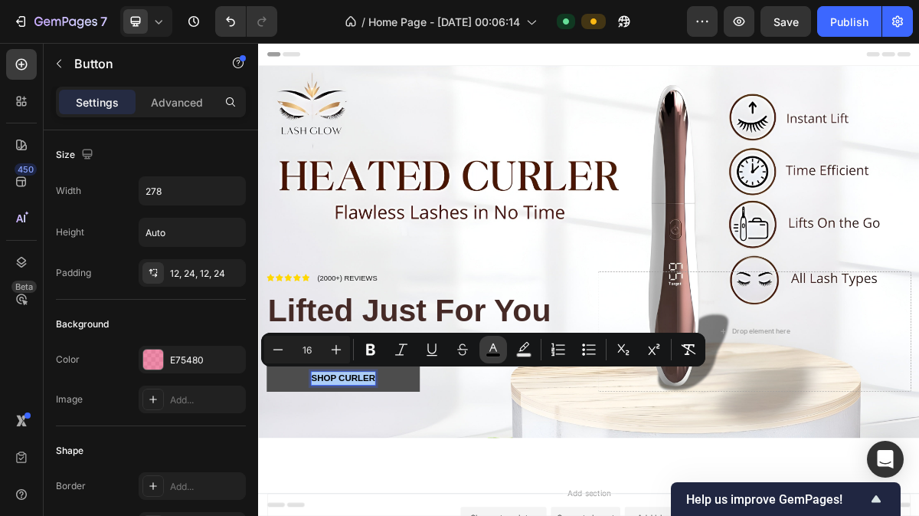
click at [499, 352] on icon "Editor contextual toolbar" at bounding box center [493, 349] width 15 height 15
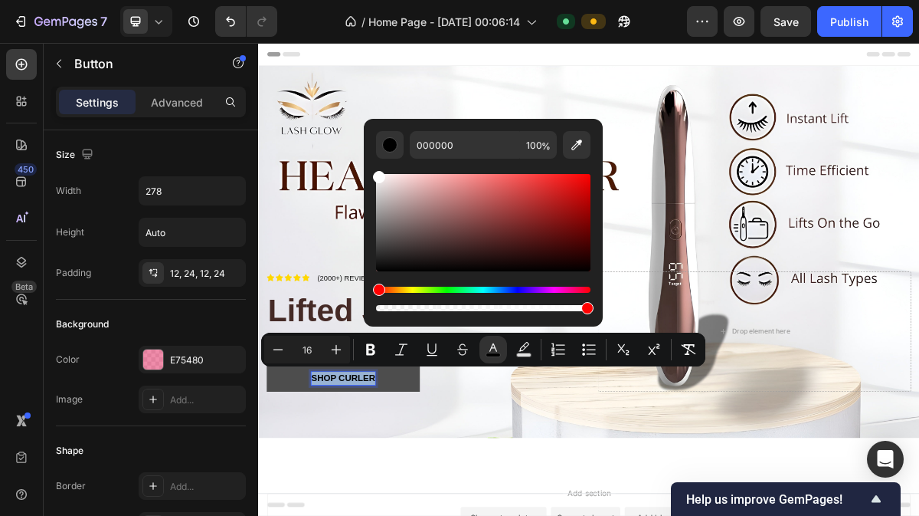
type input "FFFFFF"
drag, startPoint x: 406, startPoint y: 231, endPoint x: 367, endPoint y: 159, distance: 82.6
click at [367, 159] on div "FFFFFF 100 %" at bounding box center [483, 216] width 239 height 195
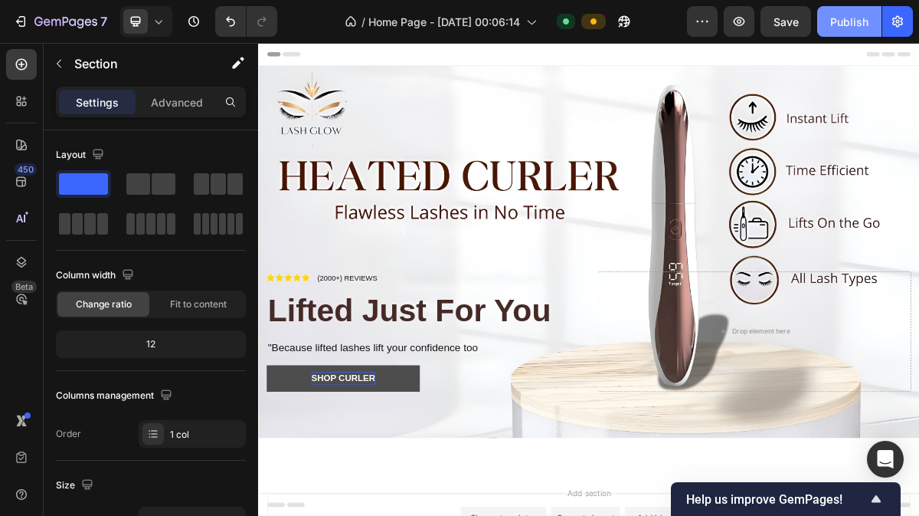
click at [841, 18] on div "Publish" at bounding box center [849, 22] width 38 height 16
